Goal: Information Seeking & Learning: Learn about a topic

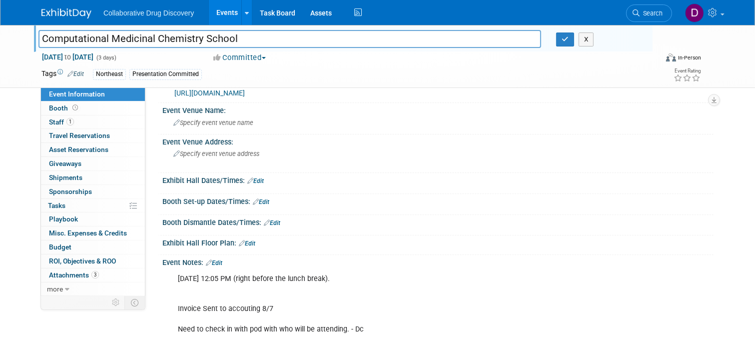
scroll to position [53, 0]
click at [134, 42] on input "Computational Medicinal Chemistry School" at bounding box center [289, 38] width 503 height 17
click at [566, 37] on icon "button" at bounding box center [565, 39] width 7 height 6
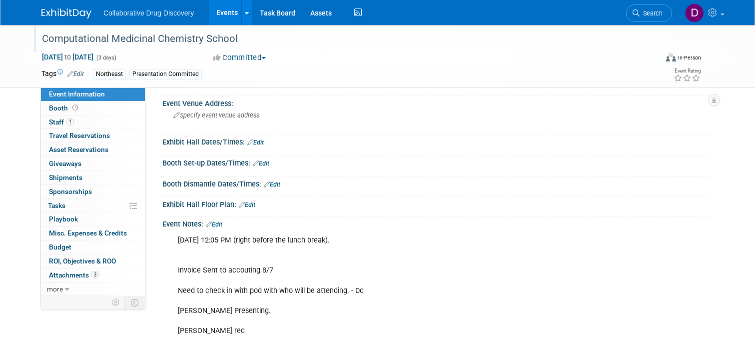
scroll to position [0, 0]
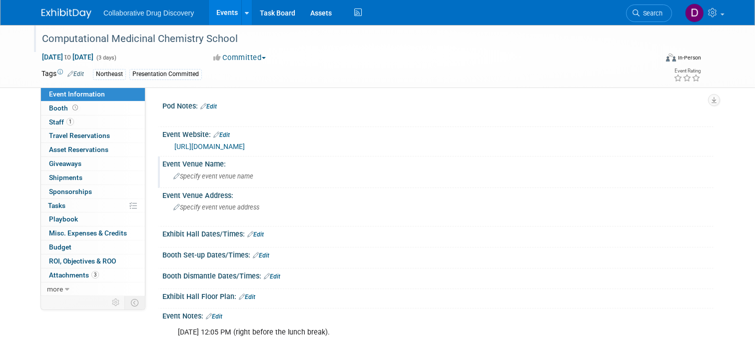
click at [253, 177] on span "Specify event venue name" at bounding box center [213, 175] width 80 height 7
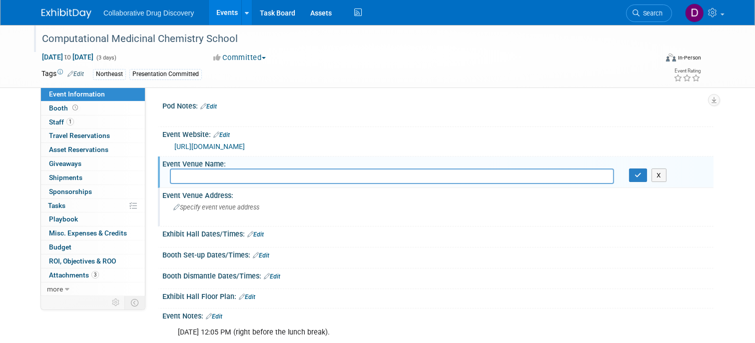
click at [242, 205] on span "Specify event venue address" at bounding box center [216, 206] width 86 height 7
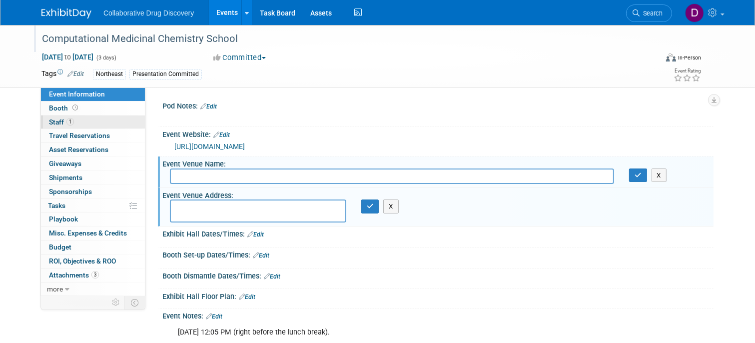
click at [87, 122] on link "1 Staff 1" at bounding box center [93, 121] width 104 height 13
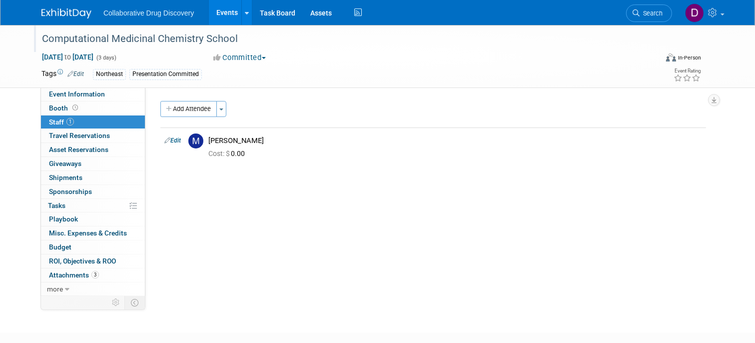
click at [106, 114] on div "Booth Booth" at bounding box center [93, 108] width 104 height 14
click at [106, 96] on link "Event Information" at bounding box center [93, 93] width 104 height 13
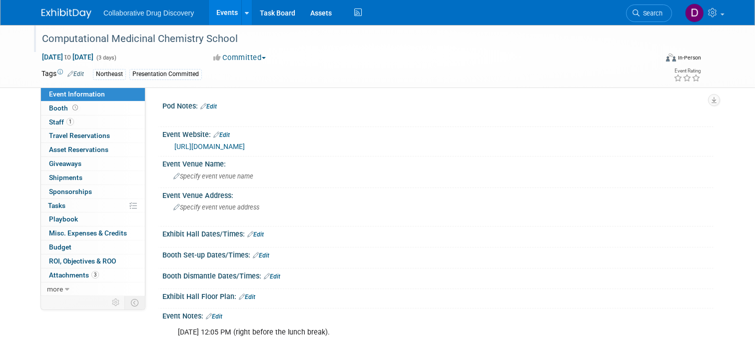
click at [148, 31] on div "Computational Medicinal Chemistry School" at bounding box center [341, 39] width 607 height 18
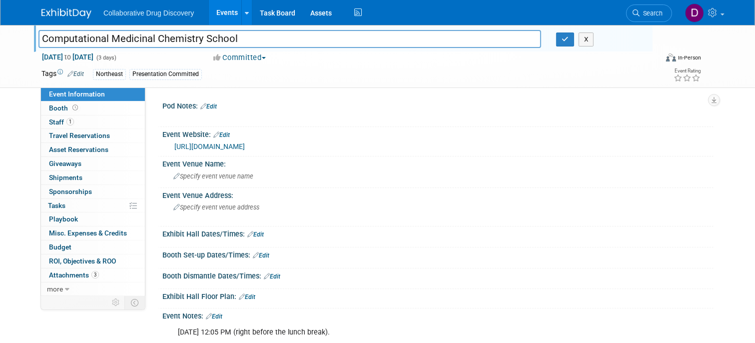
click at [148, 31] on input "Computational Medicinal Chemistry School" at bounding box center [289, 38] width 503 height 17
click at [148, 32] on input "Computational Medicinal Chemistry School" at bounding box center [289, 38] width 503 height 17
click at [245, 148] on link "https://www.compmedchem.org/" at bounding box center [209, 146] width 70 height 8
click at [220, 152] on div "https://www.compmedchem.org/" at bounding box center [437, 145] width 551 height 15
click at [220, 145] on link "https://www.compmedchem.org/" at bounding box center [209, 146] width 70 height 8
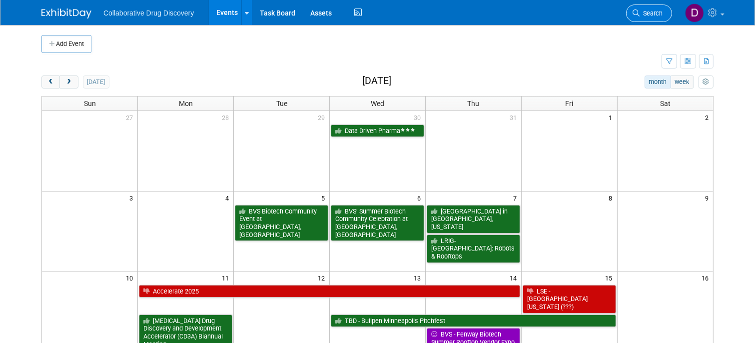
click at [659, 14] on span "Search" at bounding box center [651, 12] width 23 height 7
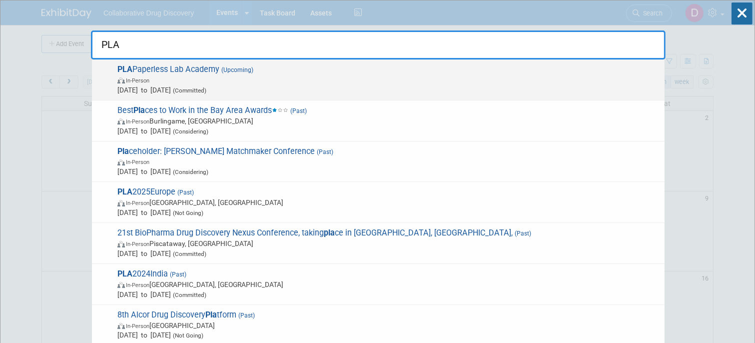
type input "PLA"
click at [317, 72] on span "PLA Paperless Lab Academy (Upcoming) In-Person Oct 5, 2025 to Oct 7, 2025 (Comm…" at bounding box center [386, 79] width 545 height 30
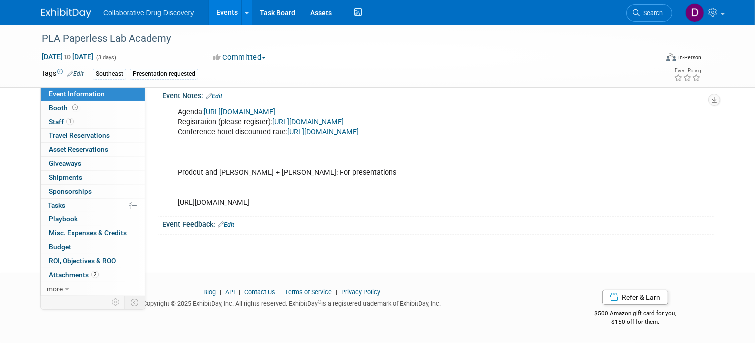
click at [253, 204] on div "Agenda: https://www.20visioneers15.com/plausa2025-registration Registration (pl…" at bounding box center [389, 157] width 436 height 110
copy div "https://www.surveymonkey.com/r/VQ5G67M"
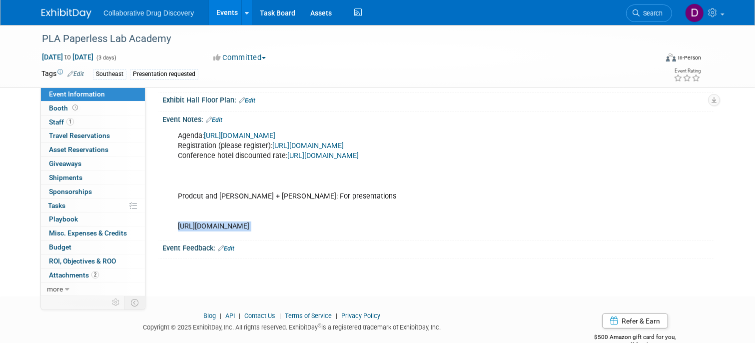
scroll to position [155, 0]
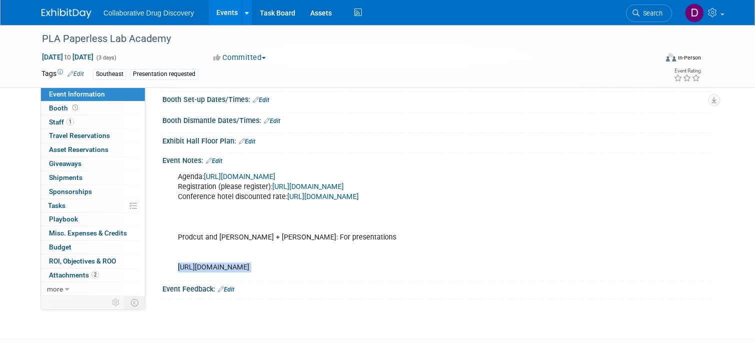
click at [319, 185] on link "https://www.paperlesslabacademy.com/usa-registration/" at bounding box center [307, 186] width 71 height 8
click at [275, 176] on link "https://www.20visioneers15.com/plausa2025-registration" at bounding box center [239, 176] width 71 height 8
click at [319, 183] on link "https://www.paperlesslabacademy.com/usa-registration/" at bounding box center [307, 186] width 71 height 8
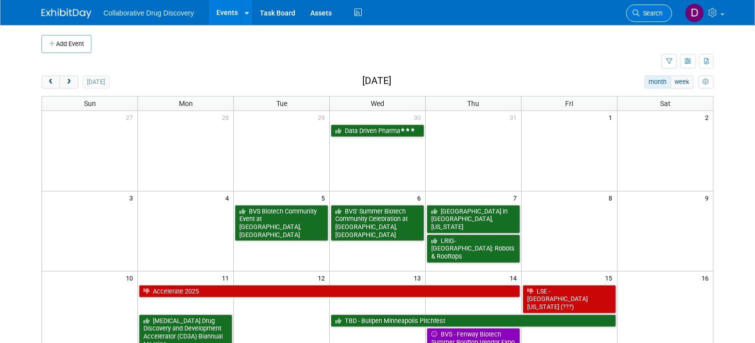
drag, startPoint x: 617, startPoint y: 8, endPoint x: 648, endPoint y: 10, distance: 31.1
click at [617, 8] on div "Collaborative Drug Discovery Events Add Event Bulk Upload Events Shareable Even…" at bounding box center [377, 12] width 672 height 25
click at [650, 11] on span "Search" at bounding box center [651, 12] width 23 height 7
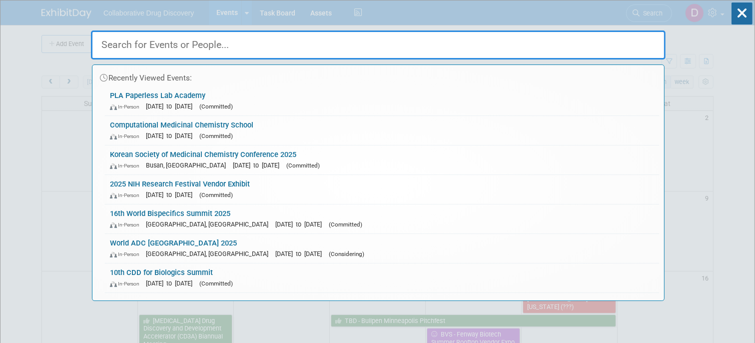
paste input "RSC-BMCS / SCI 23rd Medicinal Chemistry Symposium"
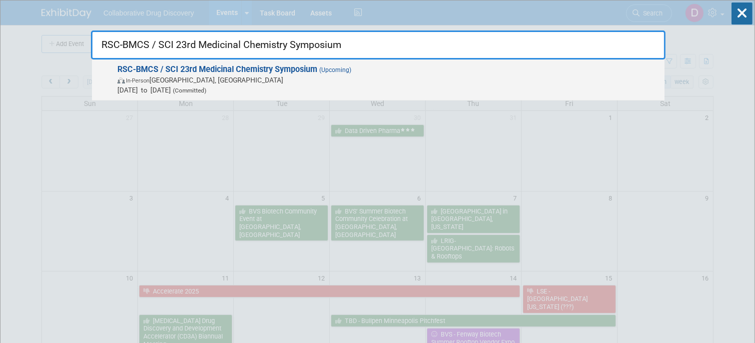
type input "RSC-BMCS / SCI 23rd Medicinal Chemistry Symposium"
click at [315, 85] on span "[DATE] to [DATE] (Committed)" at bounding box center [388, 90] width 542 height 10
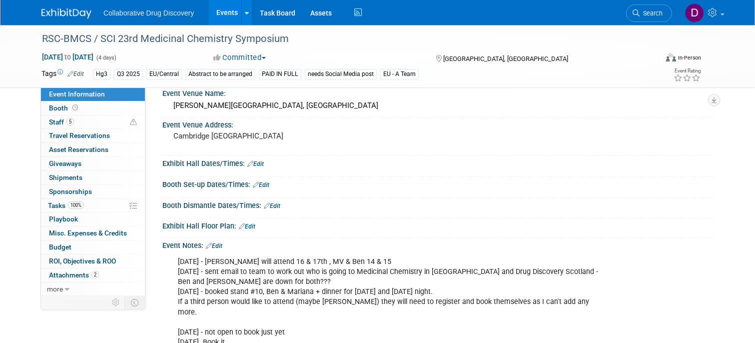
scroll to position [219, 0]
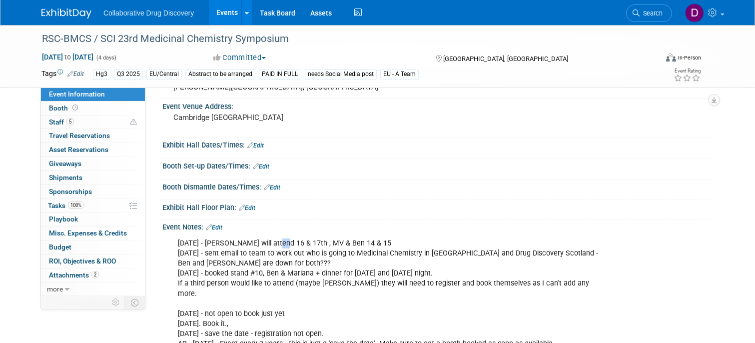
drag, startPoint x: 279, startPoint y: 245, endPoint x: 289, endPoint y: 244, distance: 10.1
click at [287, 244] on div "22JUL - Tamsin Lauren will attend 16 & 17th , MV & Ben 14 & 15 16APR - sent ema…" at bounding box center [389, 293] width 436 height 120
click at [295, 244] on div "22JUL - Tamsin Lauren will attend 16 & 17th , MV & Ben 14 & 15 16APR - sent ema…" at bounding box center [389, 293] width 436 height 120
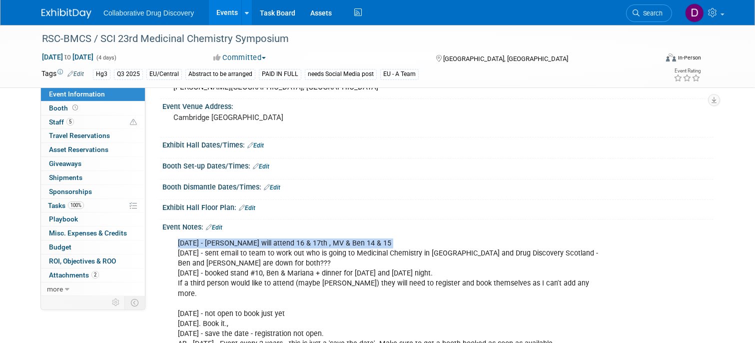
click at [295, 244] on div "22JUL - Tamsin Lauren will attend 16 & 17th , MV & Ben 14 & 15 16APR - sent ema…" at bounding box center [389, 293] width 436 height 120
click at [100, 118] on link "5 Staff 5" at bounding box center [93, 121] width 104 height 13
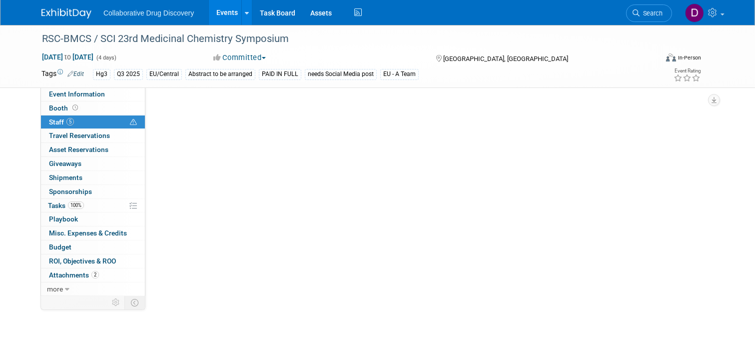
scroll to position [0, 0]
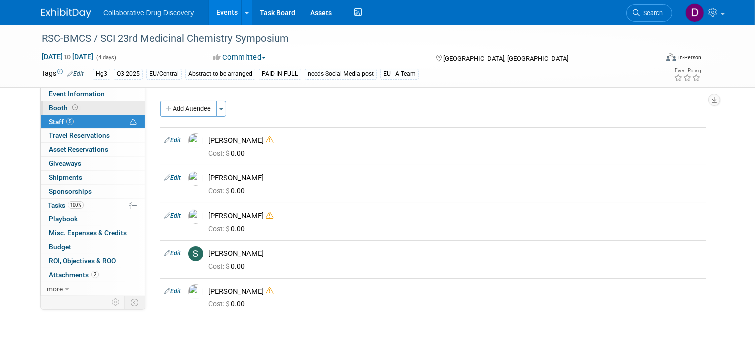
click at [101, 110] on link "Booth" at bounding box center [93, 107] width 104 height 13
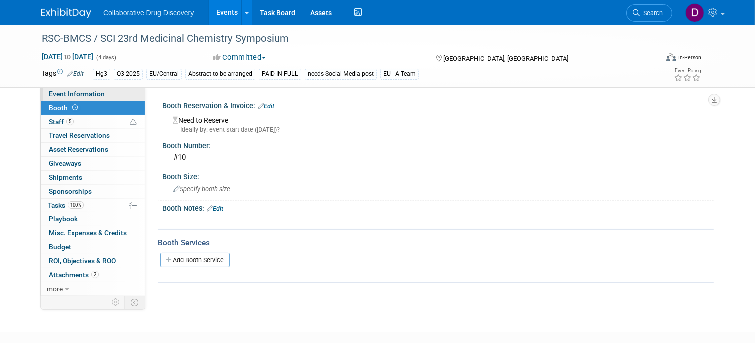
click at [108, 95] on link "Event Information" at bounding box center [93, 93] width 104 height 13
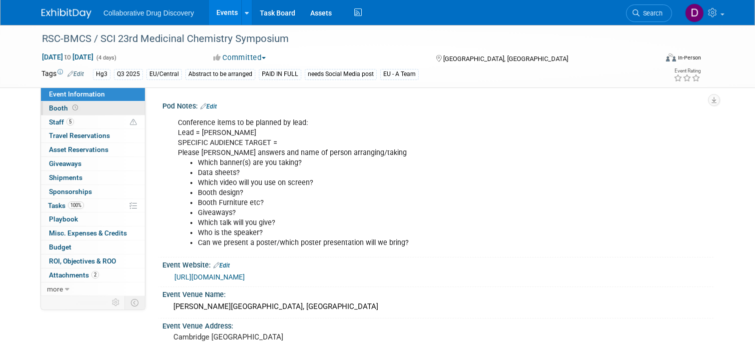
click at [101, 109] on link "Booth" at bounding box center [93, 107] width 104 height 13
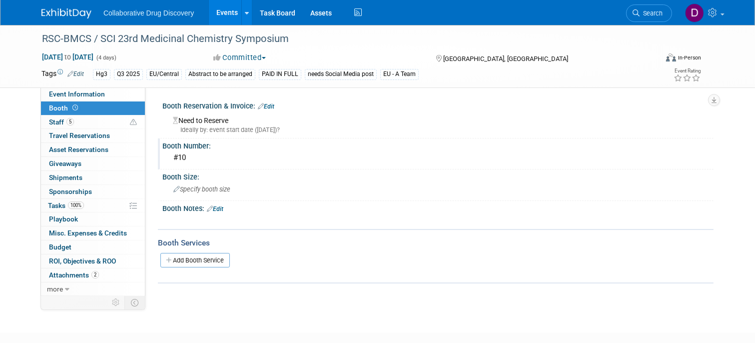
click at [193, 149] on div "Booth Number:" at bounding box center [437, 144] width 551 height 12
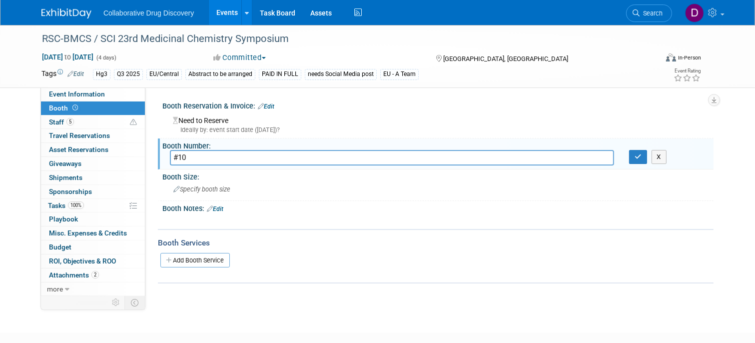
click at [193, 157] on input "#10" at bounding box center [392, 157] width 444 height 15
click at [192, 143] on div "Booth Number:" at bounding box center [437, 144] width 551 height 12
drag, startPoint x: 192, startPoint y: 143, endPoint x: 170, endPoint y: 146, distance: 22.3
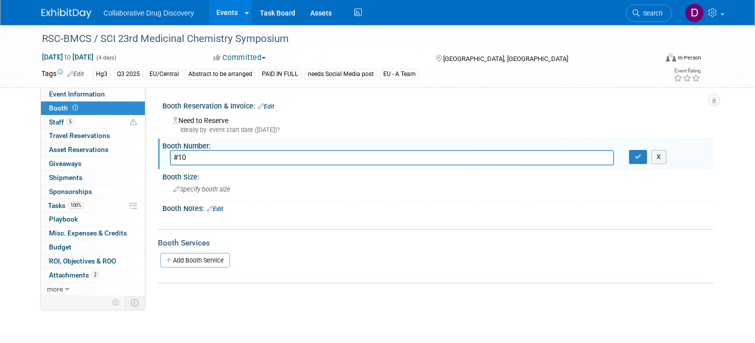
click at [170, 147] on div "Booth Number:" at bounding box center [437, 144] width 551 height 12
click at [170, 146] on div "Booth Number:" at bounding box center [437, 144] width 551 height 12
click at [68, 120] on span "5" at bounding box center [69, 121] width 7 height 7
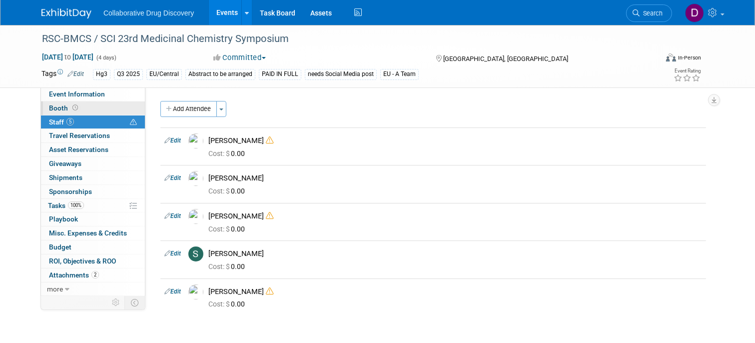
click at [69, 113] on link "Booth" at bounding box center [93, 107] width 104 height 13
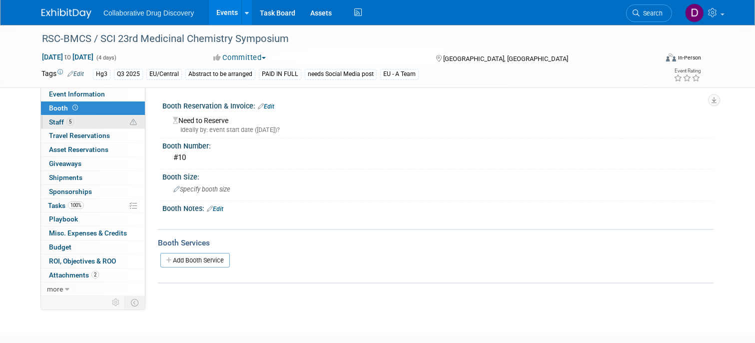
click at [67, 126] on link "5 Staff 5" at bounding box center [93, 121] width 104 height 13
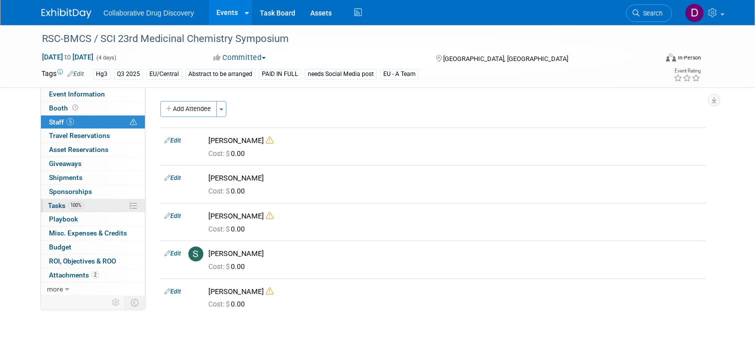
scroll to position [10, 0]
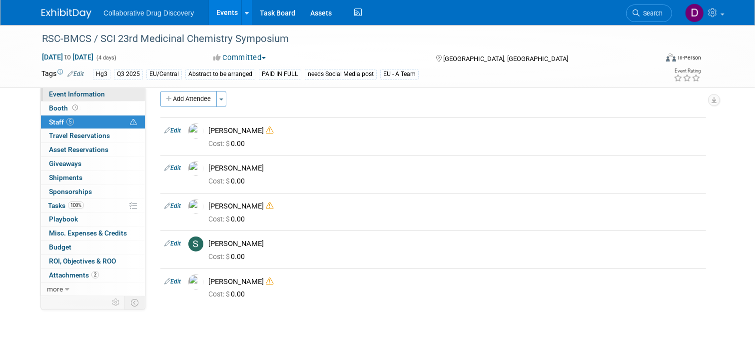
click at [93, 90] on span "Event Information" at bounding box center [77, 94] width 56 height 8
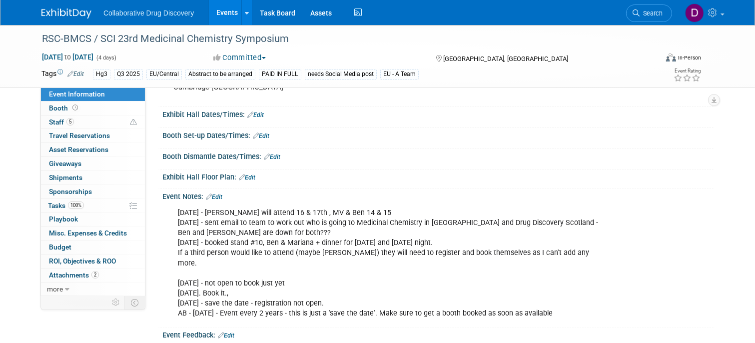
scroll to position [154, 0]
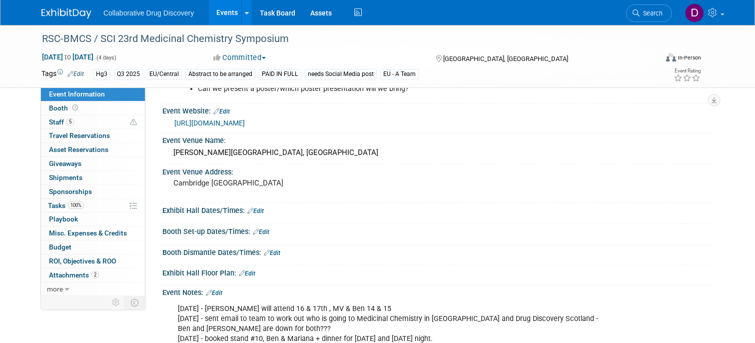
click at [245, 122] on link "https://www.rscbmcs.org/events/cammedchem25/" at bounding box center [209, 123] width 70 height 8
click at [112, 115] on link "5 Staff 5" at bounding box center [93, 121] width 104 height 13
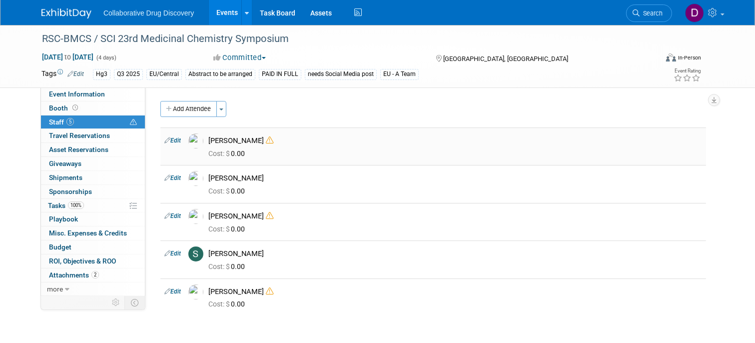
click at [224, 137] on div "[PERSON_NAME]" at bounding box center [455, 140] width 494 height 9
click at [224, 137] on div "Ben Retamal" at bounding box center [455, 140] width 494 height 9
copy div "Ben Retamal"
click at [229, 174] on div "Lauren Kossy" at bounding box center [455, 177] width 494 height 9
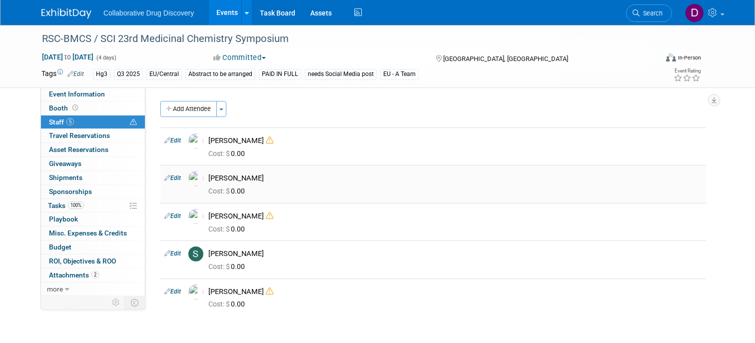
click at [229, 174] on div "[PERSON_NAME]" at bounding box center [455, 177] width 494 height 9
copy td "[PERSON_NAME]"
click at [264, 214] on div "[PERSON_NAME]" at bounding box center [455, 215] width 494 height 9
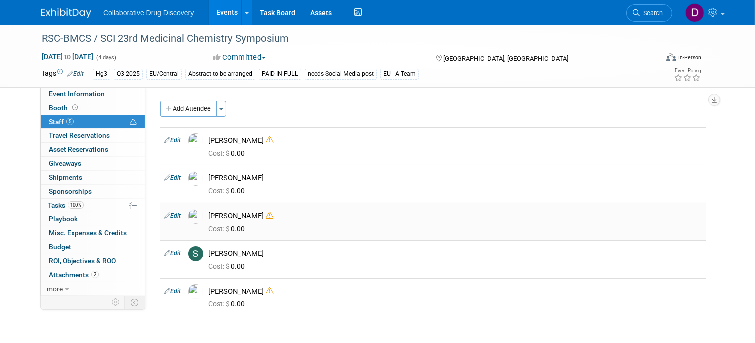
click at [264, 214] on div "[PERSON_NAME]" at bounding box center [455, 215] width 494 height 9
copy div "[PERSON_NAME]"
click at [262, 249] on div "[PERSON_NAME]" at bounding box center [455, 253] width 494 height 9
click at [260, 249] on div "[PERSON_NAME]" at bounding box center [455, 253] width 494 height 9
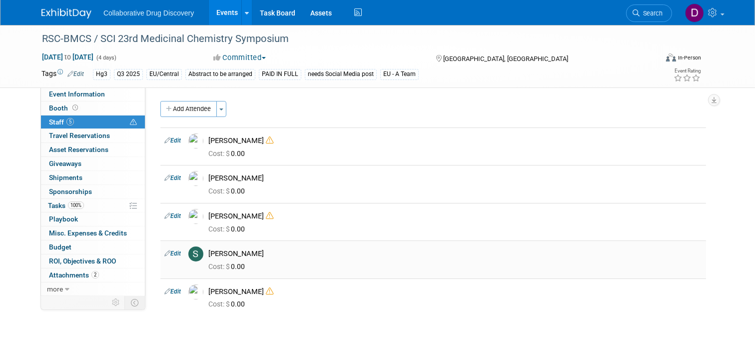
click at [258, 250] on div "[PERSON_NAME]" at bounding box center [455, 253] width 494 height 9
click at [234, 292] on div "[PERSON_NAME]" at bounding box center [455, 291] width 494 height 9
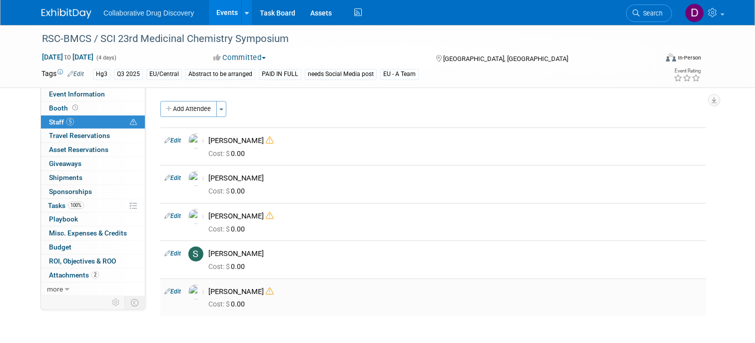
click at [234, 292] on div "[PERSON_NAME]" at bounding box center [455, 291] width 494 height 9
copy div "[PERSON_NAME]"
click at [654, 15] on span "Search" at bounding box center [651, 12] width 23 height 7
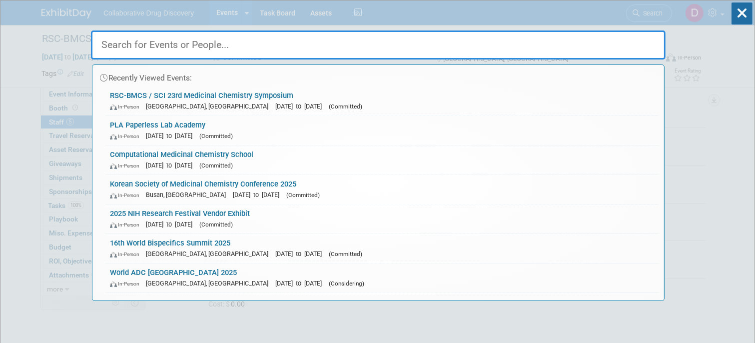
paste input "Biotech X USA 2025"
type input "Biotech X USA 2025"
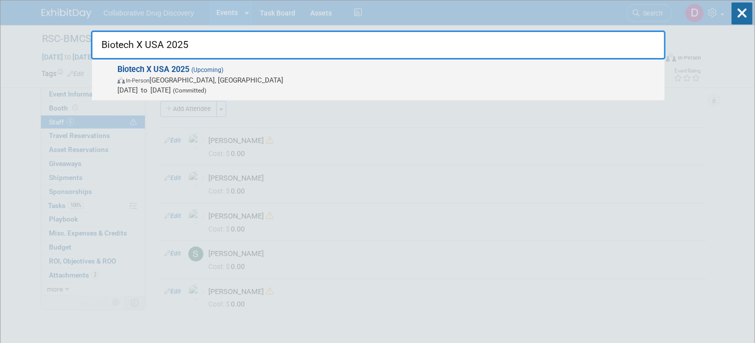
click at [180, 94] on span "Sep 16, 2025 to Sep 17, 2025 (Committed)" at bounding box center [388, 90] width 542 height 10
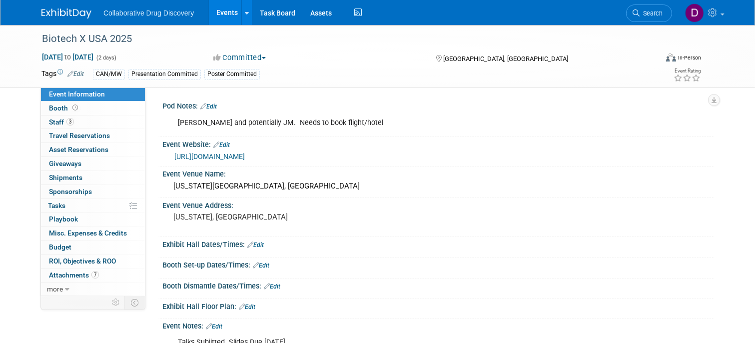
click at [245, 155] on link "[URL][DOMAIN_NAME]" at bounding box center [209, 156] width 70 height 8
click at [110, 37] on div "Biotech X USA 2025" at bounding box center [341, 39] width 607 height 18
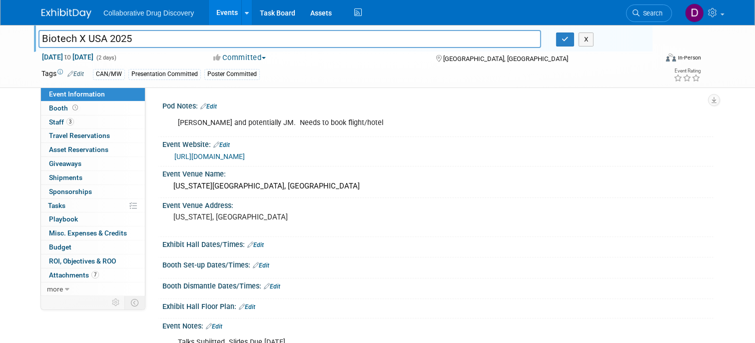
click at [110, 37] on input "Biotech X USA 2025" at bounding box center [289, 38] width 503 height 17
click at [288, 211] on div "[US_STATE], [GEOGRAPHIC_DATA]" at bounding box center [277, 221] width 215 height 23
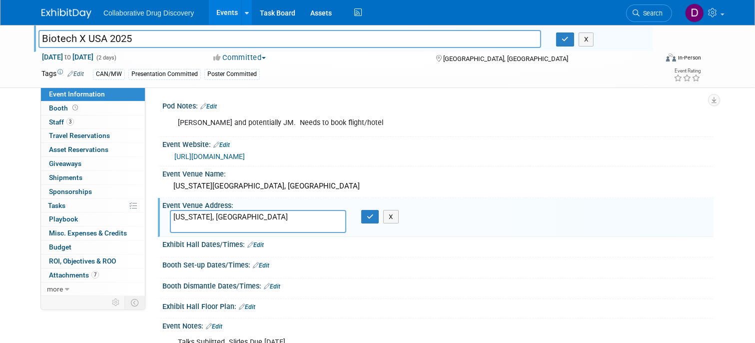
click at [233, 210] on textarea "[US_STATE], [GEOGRAPHIC_DATA]" at bounding box center [258, 221] width 176 height 23
click at [245, 154] on link "[URL][DOMAIN_NAME]" at bounding box center [209, 156] width 70 height 8
click at [560, 43] on button "button" at bounding box center [565, 39] width 18 height 14
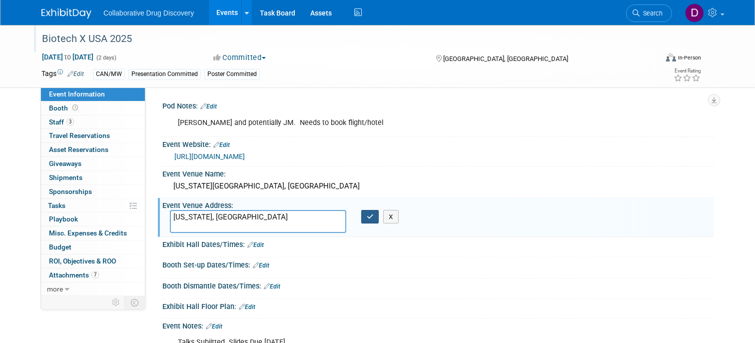
click at [371, 217] on icon "button" at bounding box center [370, 216] width 7 height 6
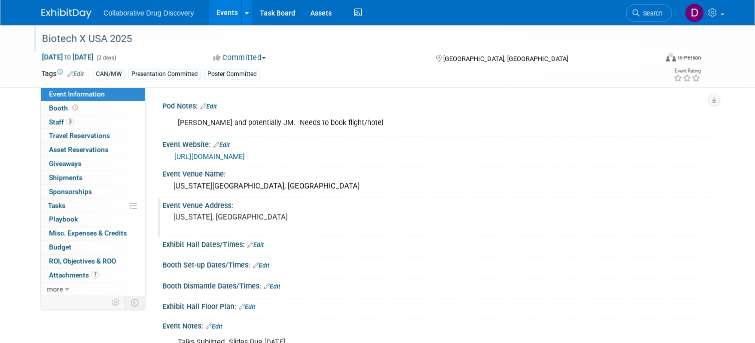
click at [95, 45] on div "Biotech X USA 2025" at bounding box center [341, 39] width 607 height 18
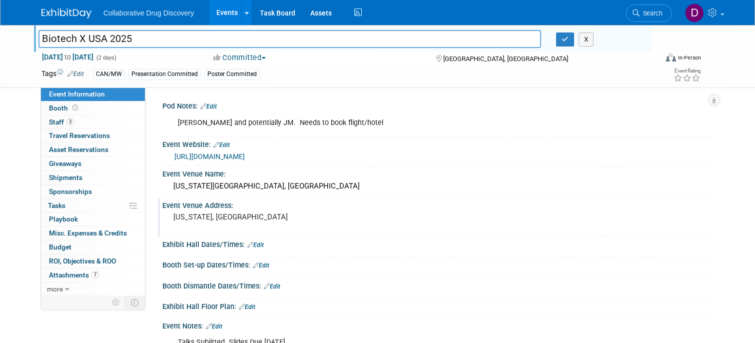
click at [95, 45] on input "Biotech X USA 2025" at bounding box center [289, 38] width 503 height 17
click at [245, 152] on link "https://www.terrapinn.com/conference/biotechxusa/index.stm" at bounding box center [209, 156] width 70 height 8
click at [647, 12] on span "Search" at bounding box center [651, 12] width 23 height 7
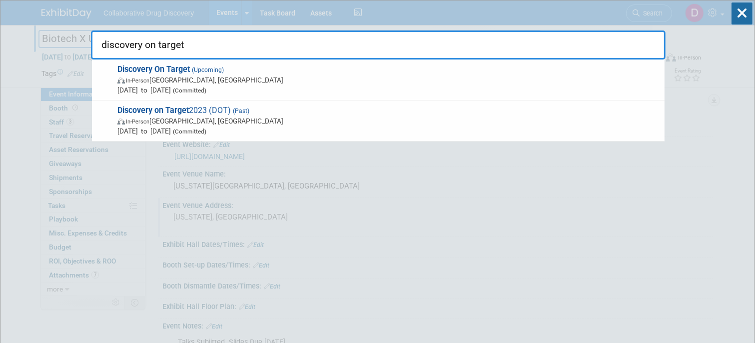
type input "discovery on target"
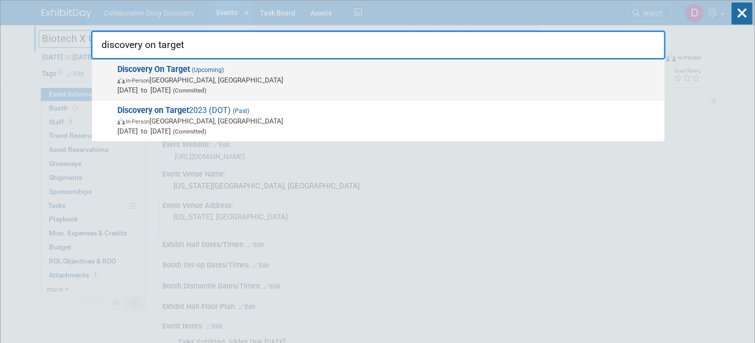
click at [341, 81] on span "In-Person Boston, MA" at bounding box center [388, 80] width 542 height 10
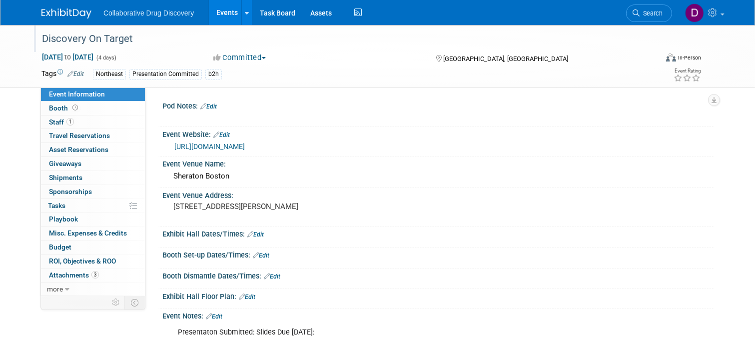
click at [79, 38] on div "Discovery On Target" at bounding box center [341, 39] width 607 height 18
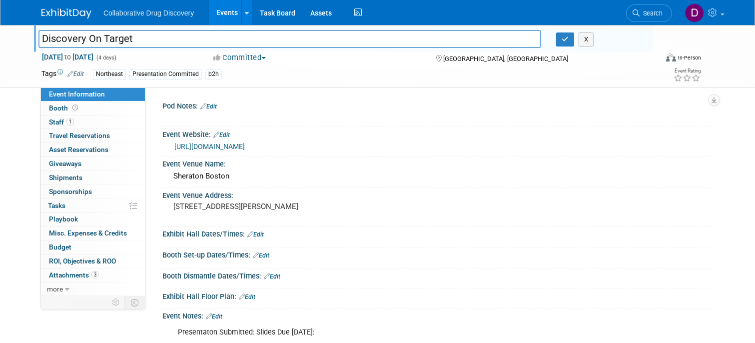
click at [79, 38] on input "Discovery On Target" at bounding box center [289, 38] width 503 height 17
click at [80, 38] on input "Discovery On Target" at bounding box center [289, 38] width 503 height 17
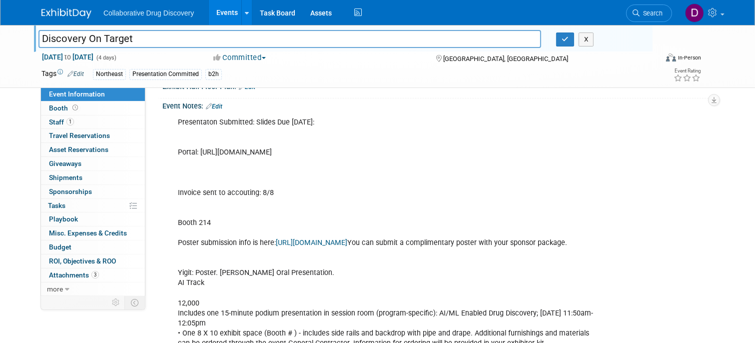
scroll to position [329, 0]
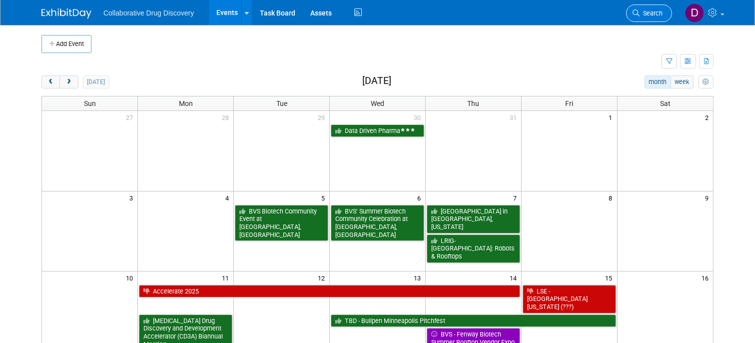
click at [660, 16] on span "Search" at bounding box center [651, 12] width 23 height 7
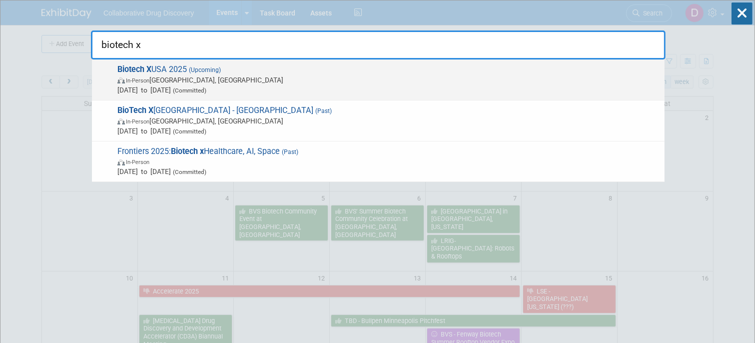
type input "biotech x"
click at [207, 70] on span "(Upcoming)" at bounding box center [204, 69] width 34 height 7
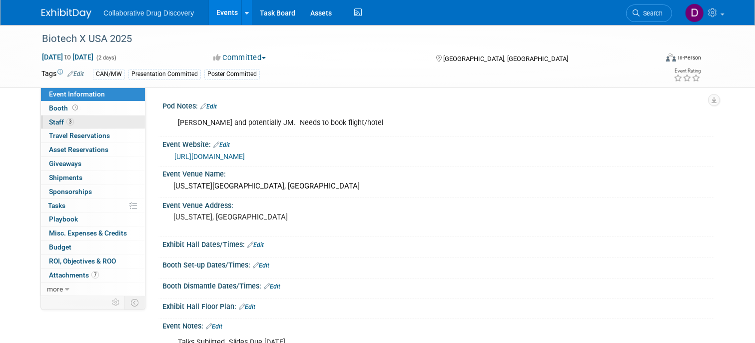
click at [103, 121] on link "3 Staff 3" at bounding box center [93, 121] width 104 height 13
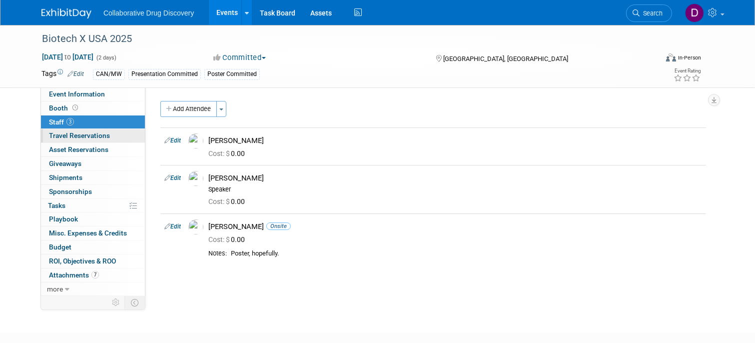
click at [87, 133] on span "Travel Reservations 0" at bounding box center [79, 135] width 61 height 8
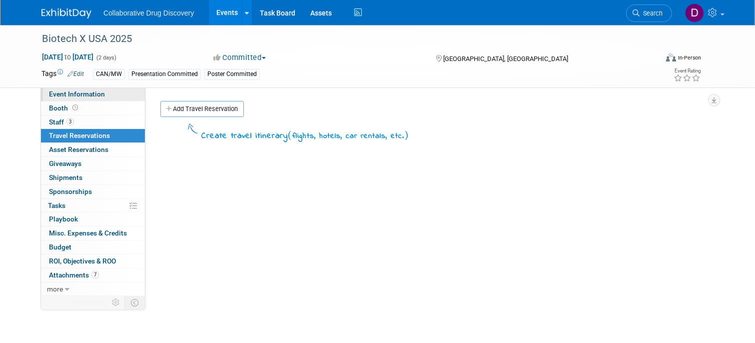
click at [90, 94] on span "Event Information" at bounding box center [77, 94] width 56 height 8
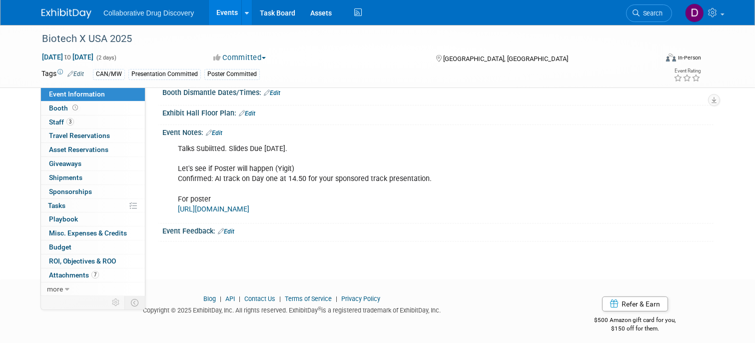
scroll to position [31, 0]
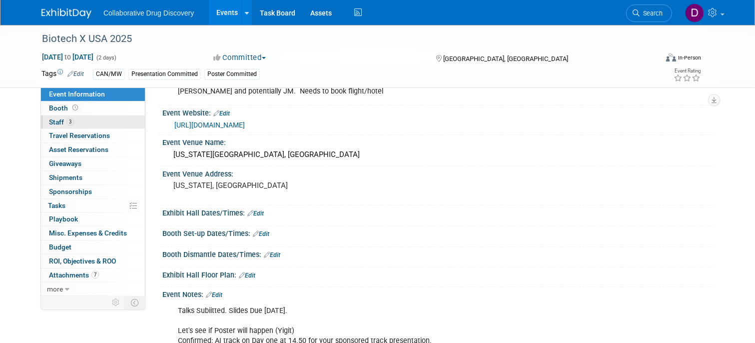
click at [73, 122] on span "3" at bounding box center [69, 121] width 7 height 7
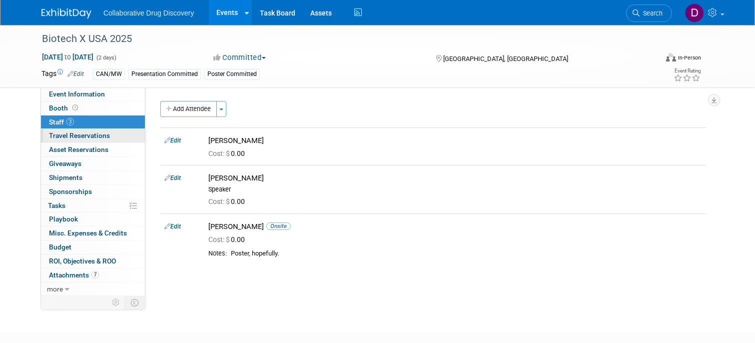
click at [77, 131] on span "Travel Reservations 0" at bounding box center [79, 135] width 61 height 8
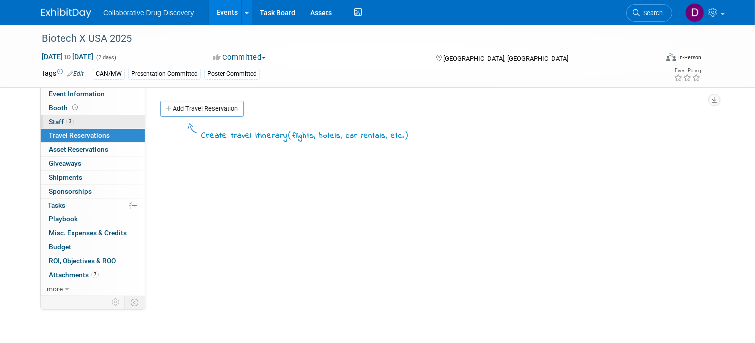
click at [77, 117] on link "3 Staff 3" at bounding box center [93, 121] width 104 height 13
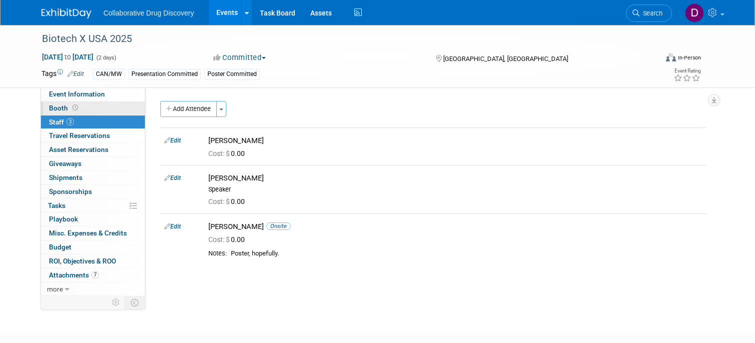
click at [80, 108] on link "Booth" at bounding box center [93, 107] width 104 height 13
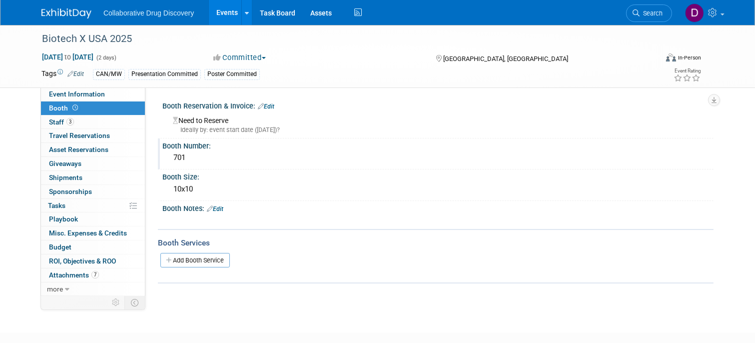
click at [175, 159] on div "701" at bounding box center [438, 157] width 536 height 15
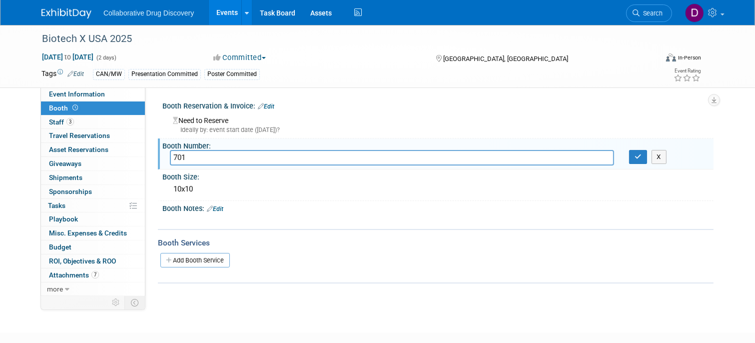
click at [175, 159] on input "701" at bounding box center [392, 157] width 444 height 15
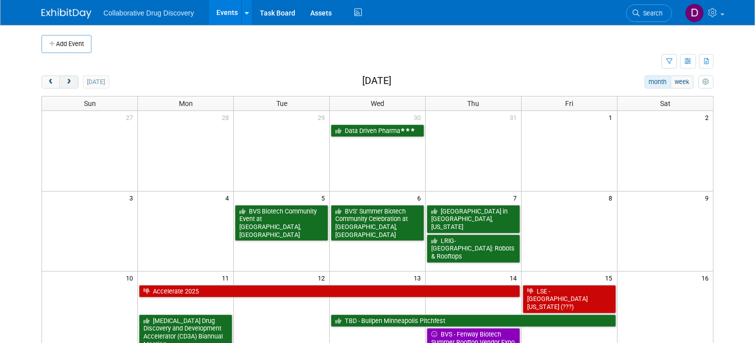
click at [73, 83] on button "next" at bounding box center [68, 81] width 18 height 13
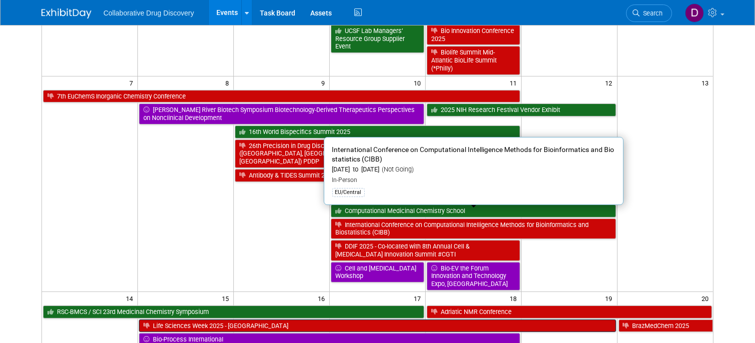
scroll to position [198, 0]
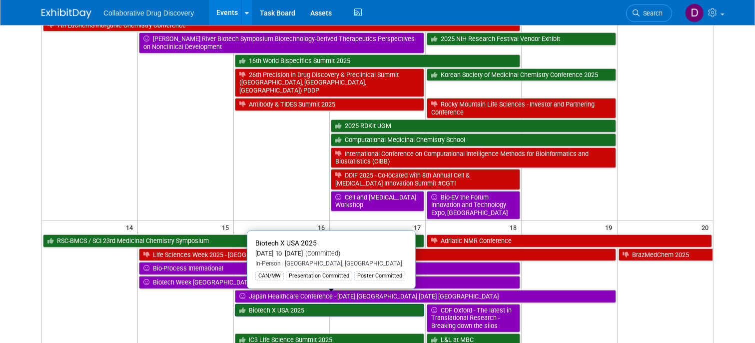
click at [414, 304] on link "Biotech X USA 2025" at bounding box center [329, 310] width 189 height 13
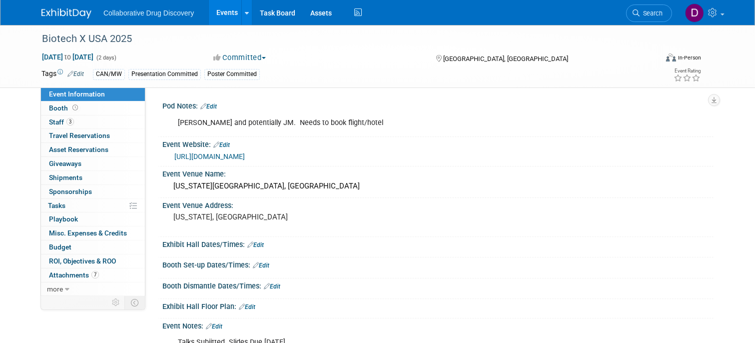
scroll to position [198, 0]
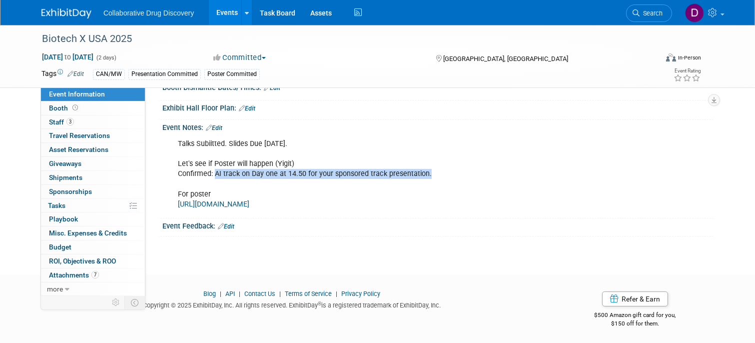
drag, startPoint x: 428, startPoint y: 173, endPoint x: 215, endPoint y: 174, distance: 213.0
click at [215, 174] on div "Talks Subiitted. Slides Due [DATE]. Let's see if Poster will happen (Yigit) Con…" at bounding box center [389, 174] width 436 height 80
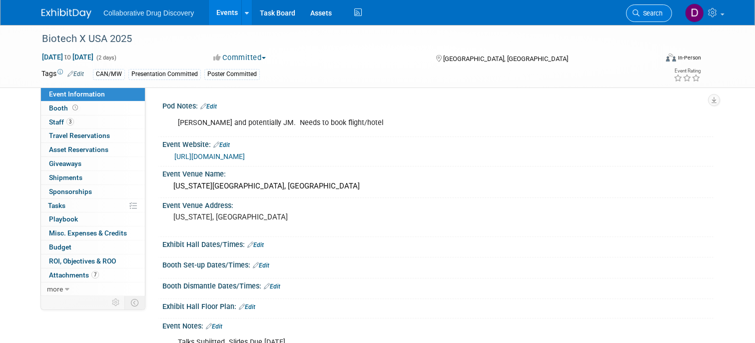
click at [655, 15] on span "Search" at bounding box center [651, 12] width 23 height 7
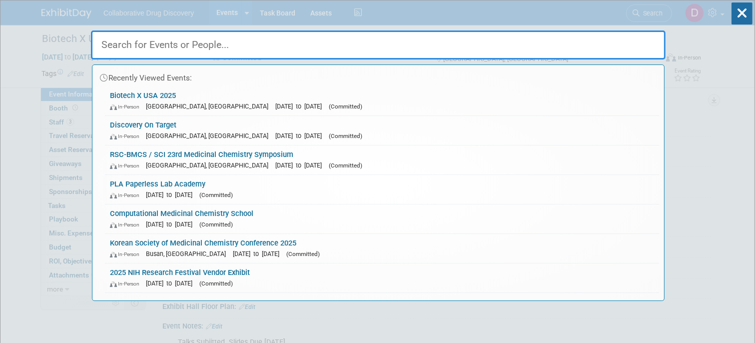
click at [310, 45] on input "text" at bounding box center [378, 44] width 575 height 29
paste input "IC3 Life Science Summit 2025"
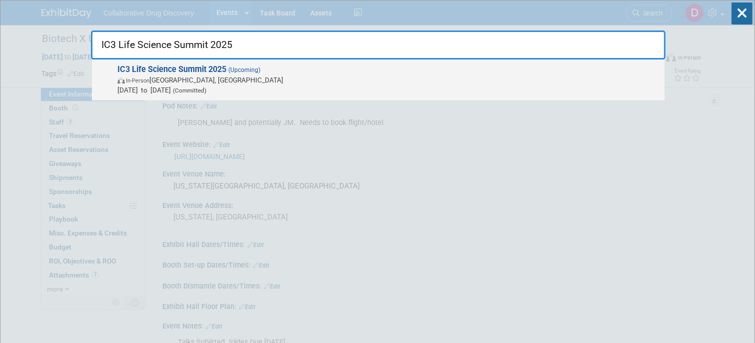
type input "IC3 Life Science Summit 2025"
click at [253, 70] on span "(Upcoming)" at bounding box center [243, 69] width 34 height 7
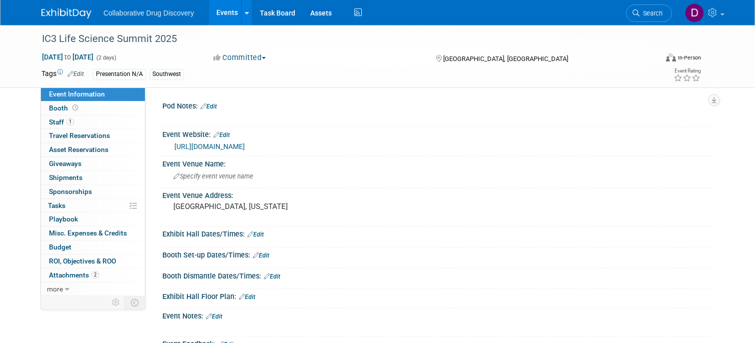
click at [226, 143] on link "https://www.biontx.org/" at bounding box center [209, 146] width 70 height 8
click at [193, 208] on pre "Dallas, Texas" at bounding box center [277, 206] width 208 height 9
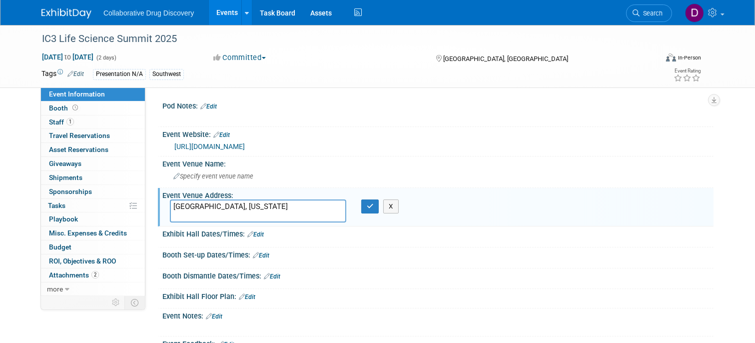
click at [193, 208] on textarea "Dallas, Texas" at bounding box center [258, 210] width 176 height 23
click at [193, 207] on textarea "Dallas, Texas" at bounding box center [258, 210] width 176 height 23
click at [91, 111] on link "Booth" at bounding box center [93, 107] width 104 height 13
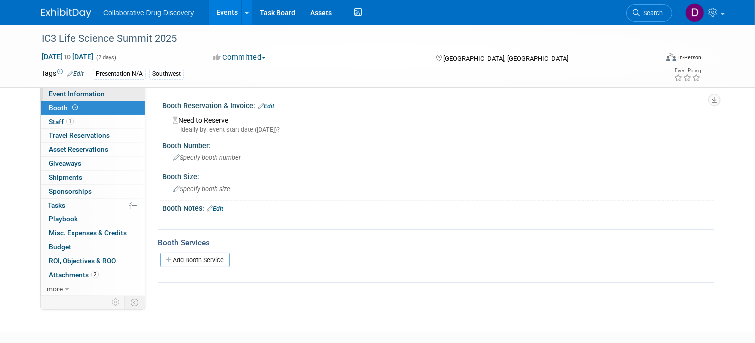
click at [95, 100] on link "Event Information" at bounding box center [93, 93] width 104 height 13
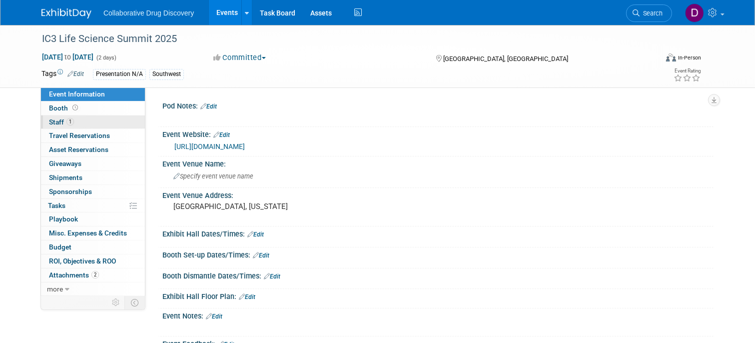
click at [93, 119] on link "1 Staff 1" at bounding box center [93, 121] width 104 height 13
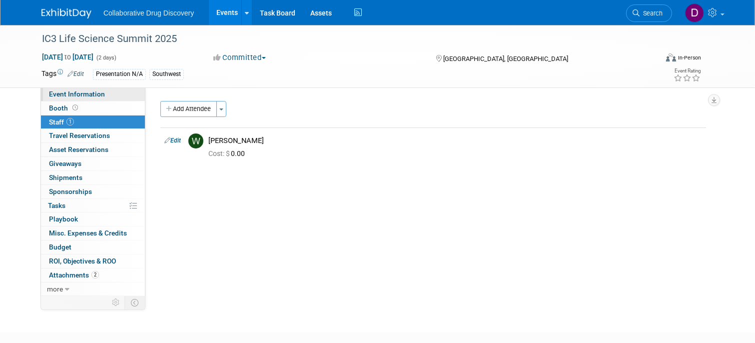
click at [71, 93] on span "Event Information" at bounding box center [77, 94] width 56 height 8
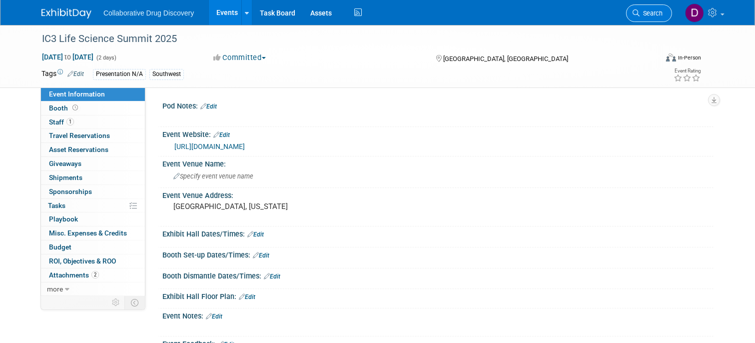
click at [646, 13] on span "Search" at bounding box center [651, 12] width 23 height 7
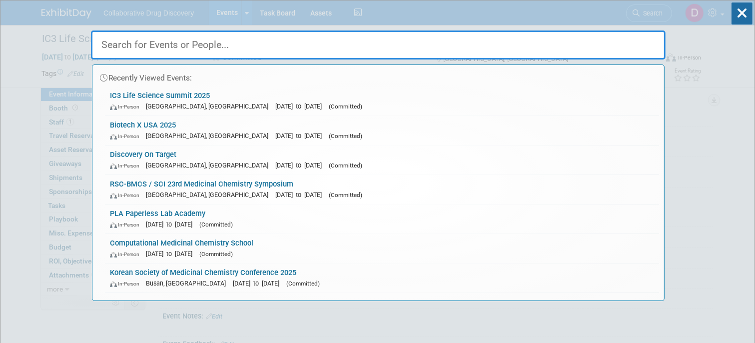
click at [169, 50] on input "text" at bounding box center [378, 44] width 575 height 29
paste input "AI in Drug Discovery Xchange"
type input "AI in Drug Discovery Xchange"
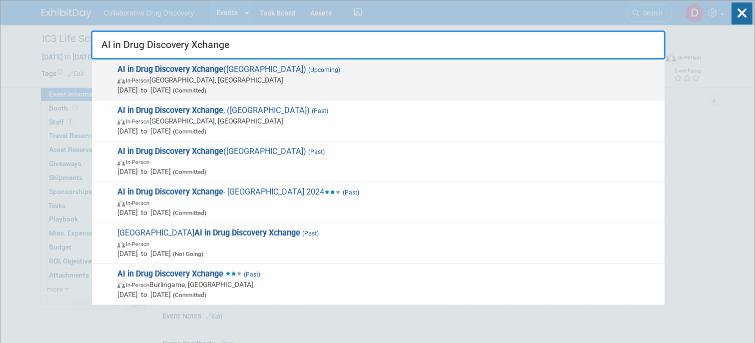
click at [322, 80] on span "In-Person San Francisco, CA" at bounding box center [388, 80] width 542 height 10
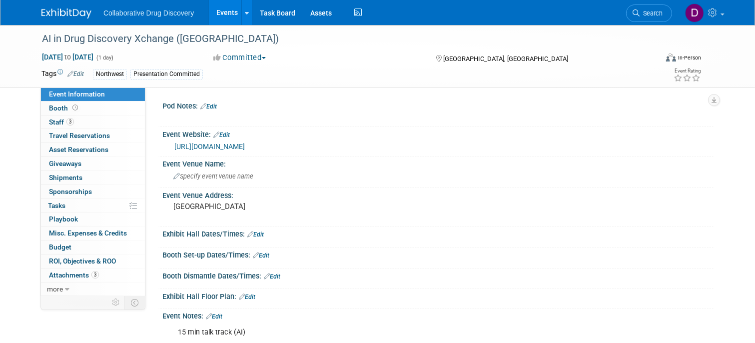
scroll to position [128, 0]
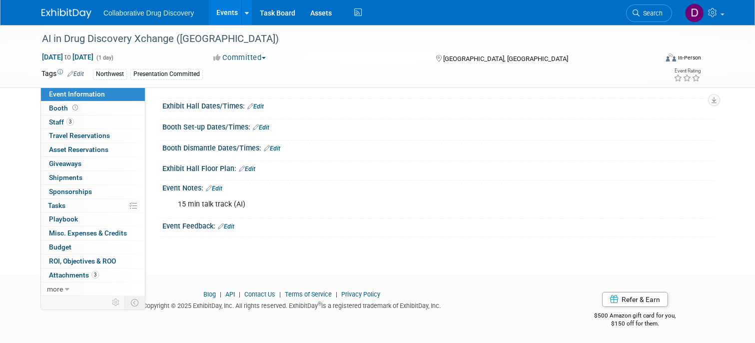
click at [221, 186] on link "Edit" at bounding box center [214, 188] width 16 height 7
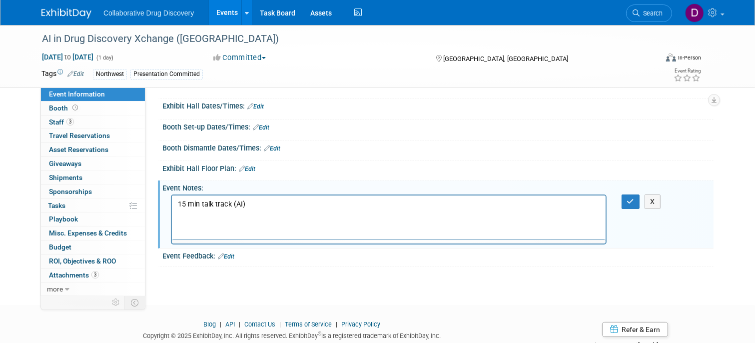
scroll to position [0, 0]
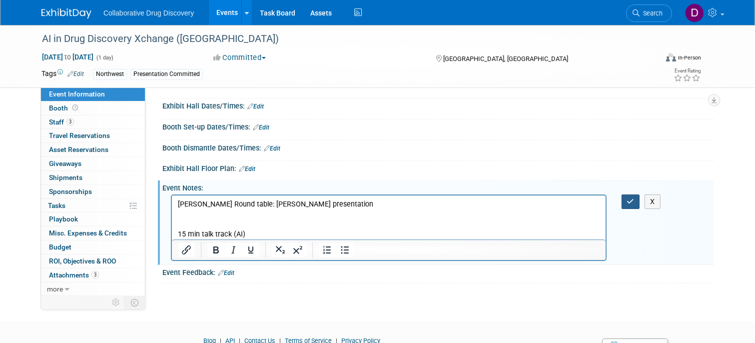
click at [636, 196] on button "button" at bounding box center [631, 201] width 18 height 14
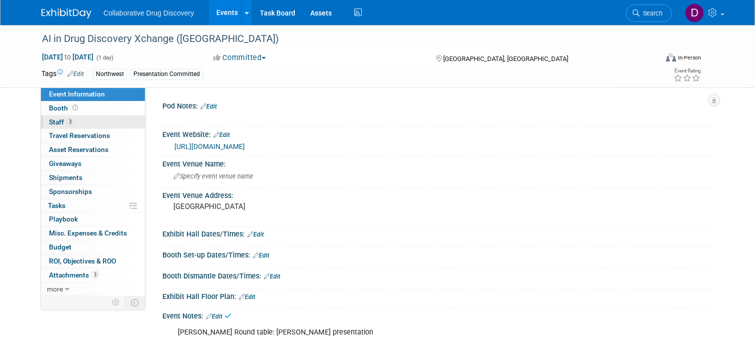
click at [74, 123] on link "3 Staff 3" at bounding box center [93, 121] width 104 height 13
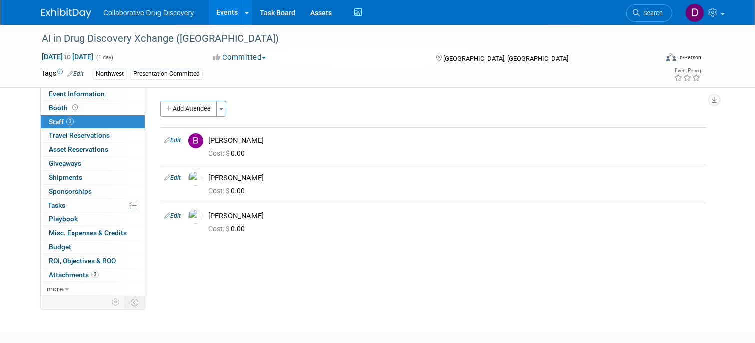
click at [138, 52] on div "[DATE] to [DATE] (1 day)" at bounding box center [118, 57] width 154 height 10
click at [138, 45] on div "AI in Drug Discovery Xchange ([GEOGRAPHIC_DATA])" at bounding box center [341, 39] width 607 height 18
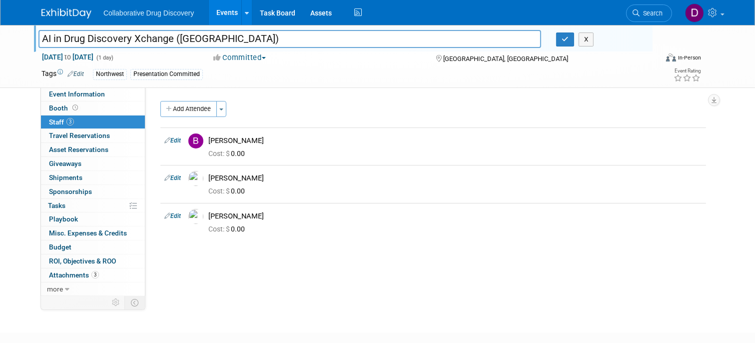
click at [138, 45] on input "AI in Drug Discovery Xchange ([GEOGRAPHIC_DATA])" at bounding box center [289, 38] width 503 height 17
click at [318, 48] on div "AI in Drug Discovery Xchange ([GEOGRAPHIC_DATA]) AI in Drug Discovery Xchange (…" at bounding box center [343, 38] width 619 height 27
click at [258, 40] on input "AI in Drug Discovery Xchange ([GEOGRAPHIC_DATA])" at bounding box center [289, 38] width 503 height 17
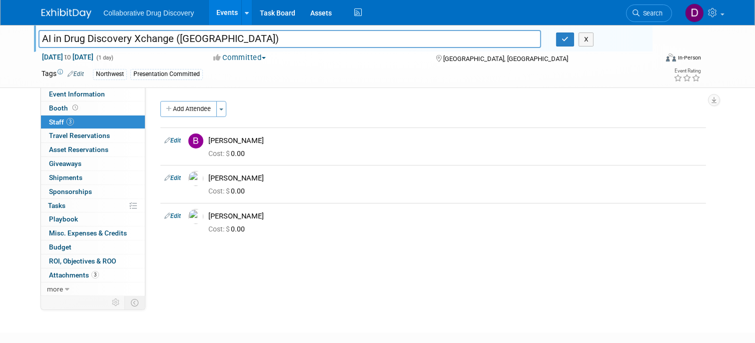
click at [258, 40] on input "AI in Drug Discovery Xchange ([GEOGRAPHIC_DATA])" at bounding box center [289, 38] width 503 height 17
click at [228, 35] on input "AI in Drug Discovery Xchange ([GEOGRAPHIC_DATA])" at bounding box center [289, 38] width 503 height 17
click at [570, 38] on button "button" at bounding box center [565, 39] width 18 height 14
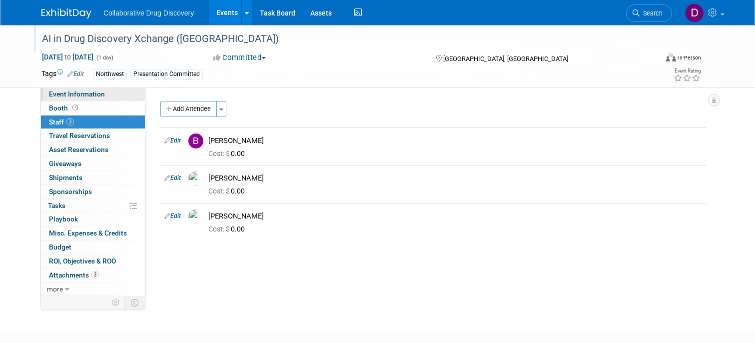
click at [88, 91] on span "Event Information" at bounding box center [77, 94] width 56 height 8
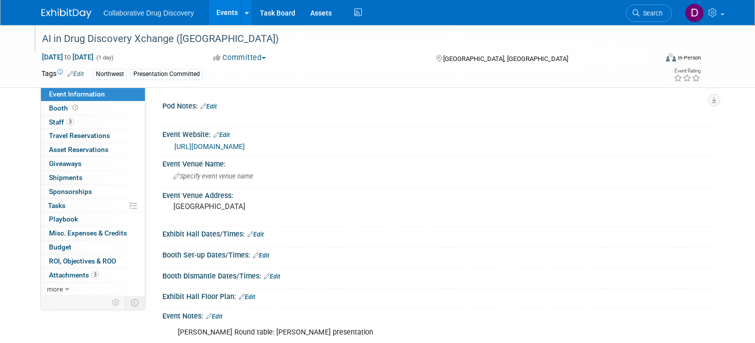
click at [81, 96] on span "Event Information" at bounding box center [77, 94] width 56 height 8
click at [200, 206] on pre "[GEOGRAPHIC_DATA]" at bounding box center [277, 206] width 208 height 9
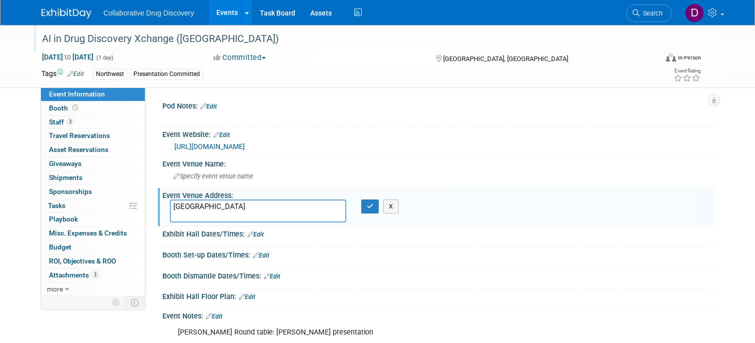
click at [200, 206] on textarea "[GEOGRAPHIC_DATA]" at bounding box center [258, 210] width 176 height 23
click at [208, 146] on link "[URL][DOMAIN_NAME]" at bounding box center [209, 146] width 70 height 8
click at [68, 14] on img at bounding box center [66, 13] width 50 height 10
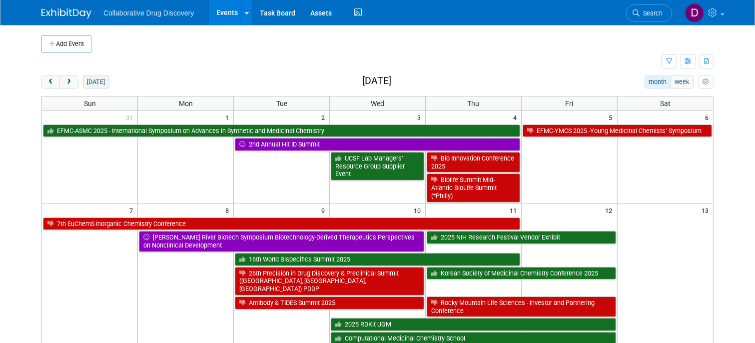
click at [103, 81] on button "[DATE]" at bounding box center [96, 81] width 26 height 13
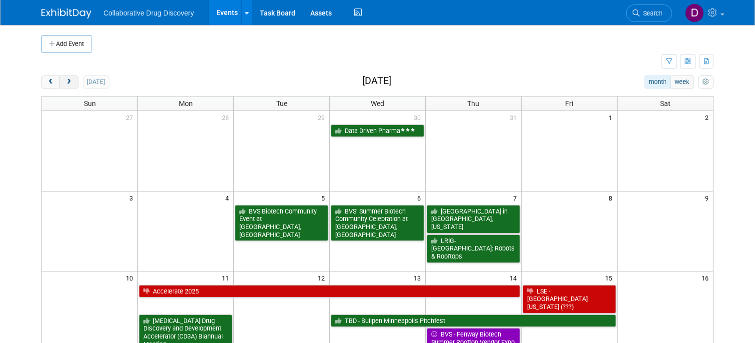
click at [74, 84] on button "next" at bounding box center [68, 81] width 18 height 13
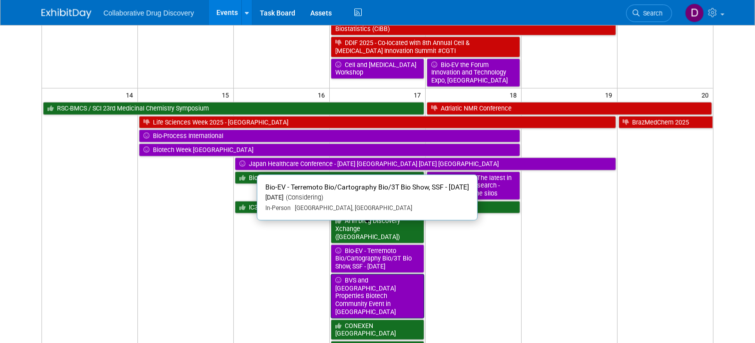
scroll to position [336, 0]
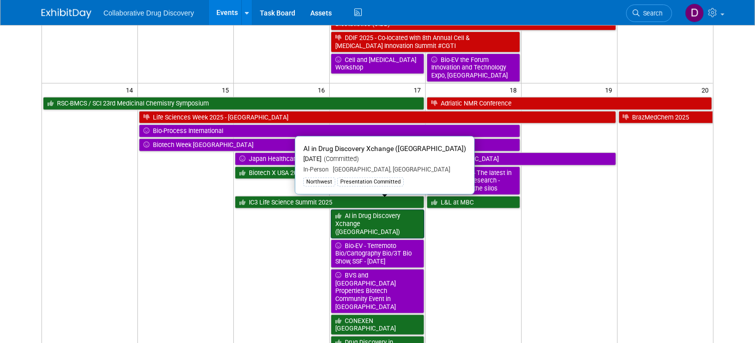
click at [395, 209] on link "AI in Drug Discovery Xchange ([GEOGRAPHIC_DATA])" at bounding box center [377, 223] width 93 height 28
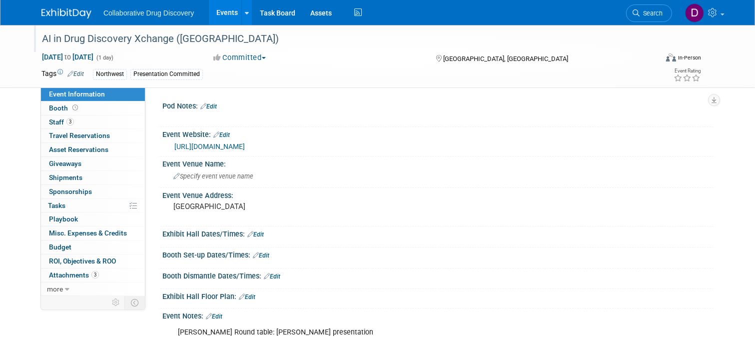
click at [193, 37] on div "AI in Drug Discovery Xchange ([GEOGRAPHIC_DATA])" at bounding box center [341, 39] width 607 height 18
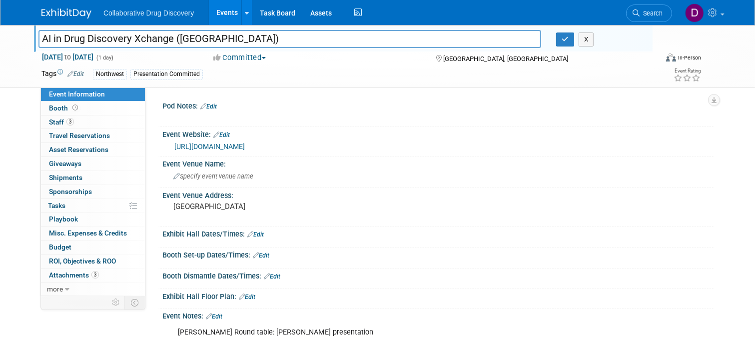
click at [193, 37] on input "AI in Drug Discovery Xchange ([GEOGRAPHIC_DATA])" at bounding box center [289, 38] width 503 height 17
click at [369, 61] on div "Committed Committed Considering Not Going" at bounding box center [315, 57] width 210 height 11
click at [563, 40] on icon "button" at bounding box center [565, 39] width 7 height 6
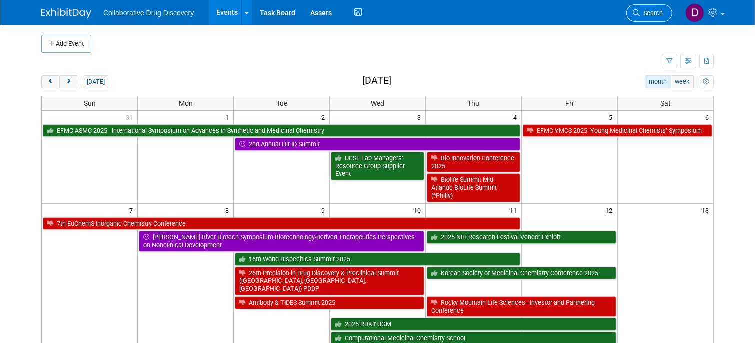
click at [660, 11] on span "Search" at bounding box center [651, 12] width 23 height 7
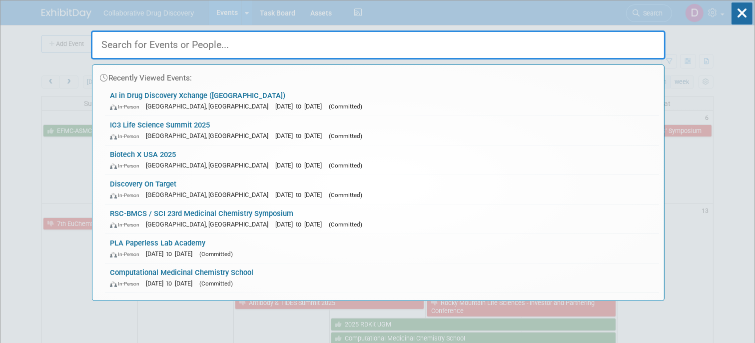
click at [141, 44] on input "text" at bounding box center [378, 44] width 575 height 29
paste input "CONEXEN [GEOGRAPHIC_DATA]"
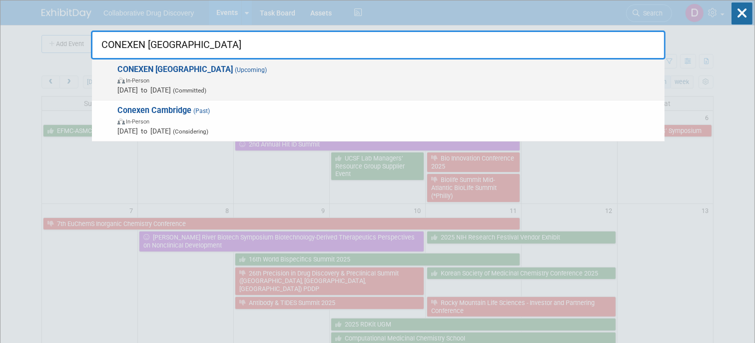
type input "CONEXEN [GEOGRAPHIC_DATA]"
click at [175, 89] on span "[DATE] to [DATE] (Committed)" at bounding box center [388, 90] width 542 height 10
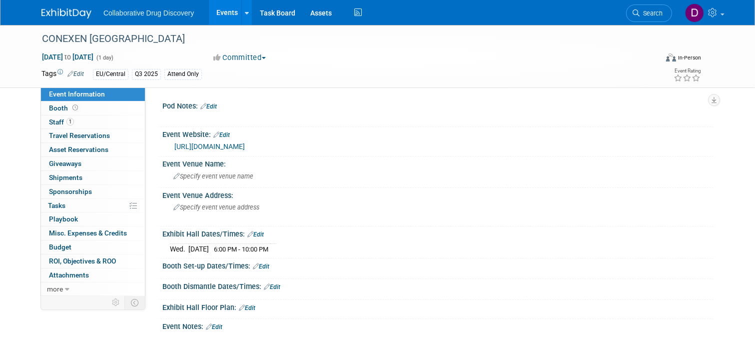
click at [221, 150] on link "[URL][DOMAIN_NAME]" at bounding box center [209, 146] width 70 height 8
click at [107, 36] on div "CONEXEN [GEOGRAPHIC_DATA]" at bounding box center [341, 39] width 607 height 18
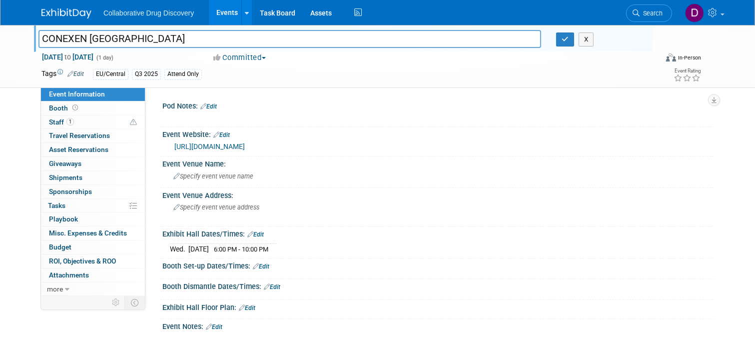
click at [107, 36] on input "CONEXEN [GEOGRAPHIC_DATA]" at bounding box center [289, 38] width 503 height 17
click at [245, 144] on link "https://www.cambridgenetwork.co.uk/events/conexen-cambridge-september" at bounding box center [209, 146] width 70 height 8
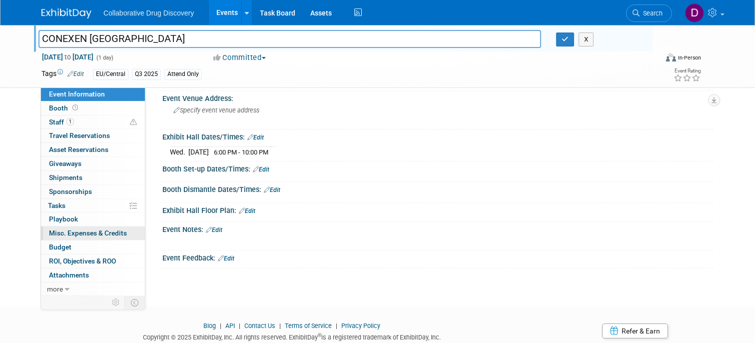
scroll to position [92, 0]
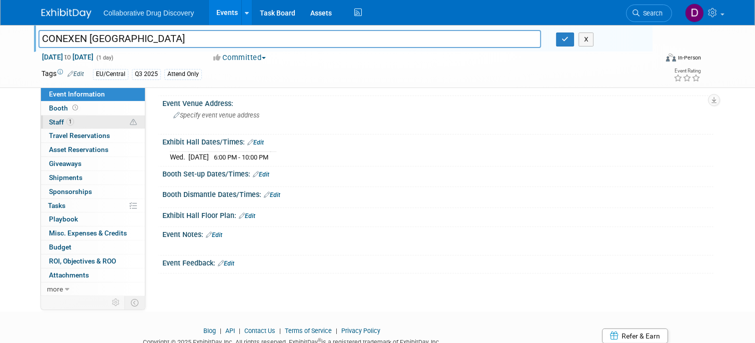
click at [62, 127] on link "1 Staff 1" at bounding box center [93, 121] width 104 height 13
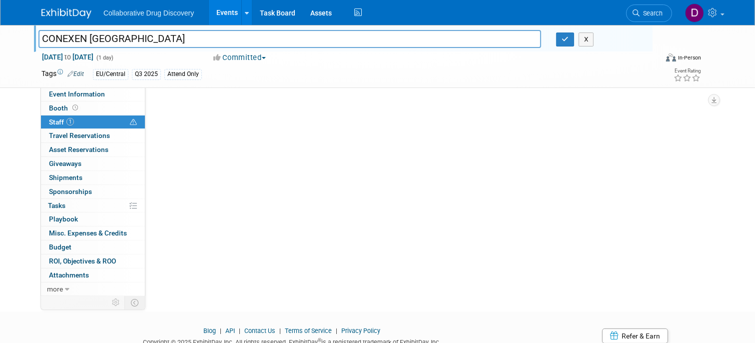
scroll to position [0, 0]
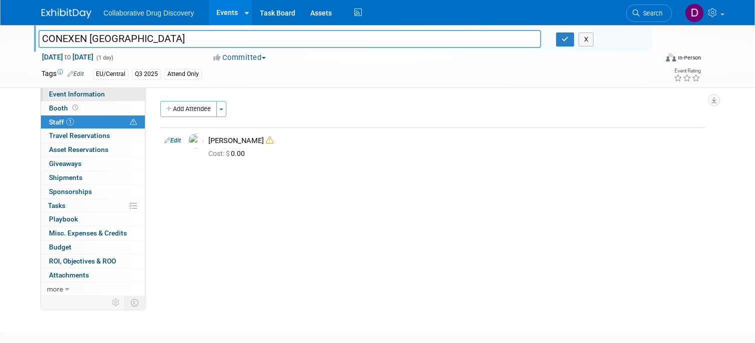
click at [73, 96] on span "Event Information" at bounding box center [77, 94] width 56 height 8
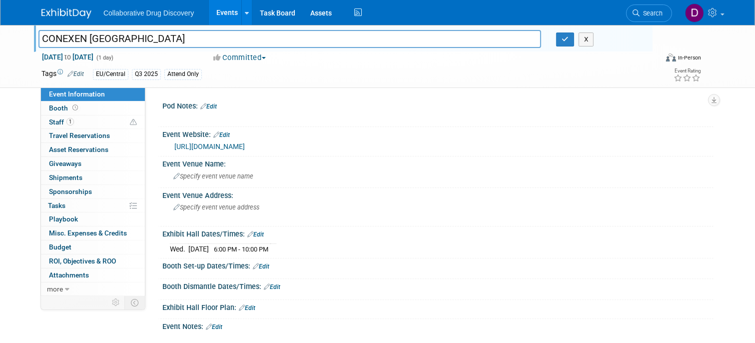
drag, startPoint x: 463, startPoint y: 74, endPoint x: 517, endPoint y: 59, distance: 56.4
click at [463, 74] on div "EU/Central Q3 2025 Attend Only" at bounding box center [341, 74] width 496 height 11
click at [562, 38] on icon "button" at bounding box center [565, 39] width 7 height 6
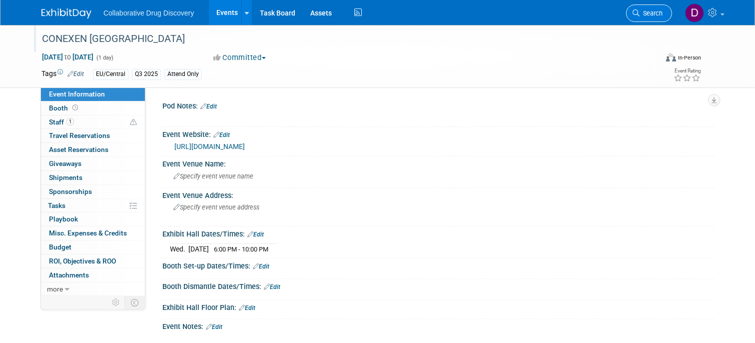
click at [650, 17] on link "Search" at bounding box center [649, 12] width 46 height 17
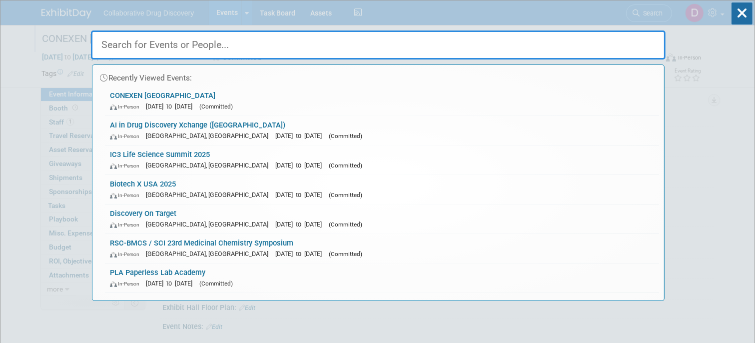
click at [130, 50] on input "text" at bounding box center [378, 44] width 575 height 29
paste input "Drug Discovery in [GEOGRAPHIC_DATA] - ELRIG's Scottish Forum"
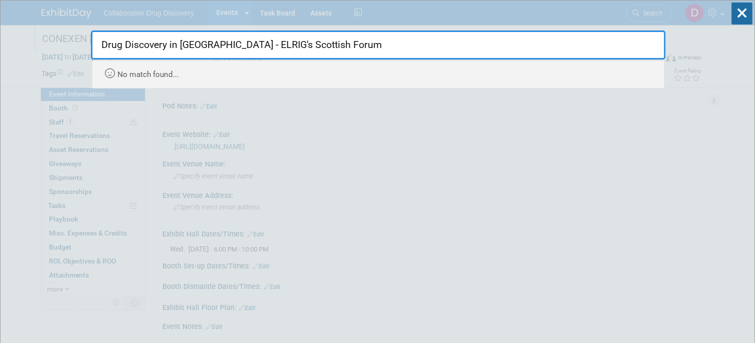
drag, startPoint x: 359, startPoint y: 43, endPoint x: 221, endPoint y: 48, distance: 137.6
click at [221, 48] on input "Drug Discovery in [GEOGRAPHIC_DATA] - ELRIG's Scottish Forum" at bounding box center [378, 44] width 575 height 29
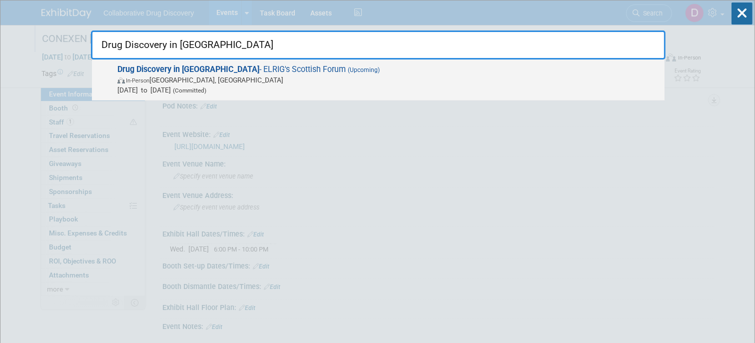
type input "Drug Discovery in Scotland"
click at [213, 75] on span "In-Person Glasgow, United Kingdom" at bounding box center [388, 80] width 542 height 10
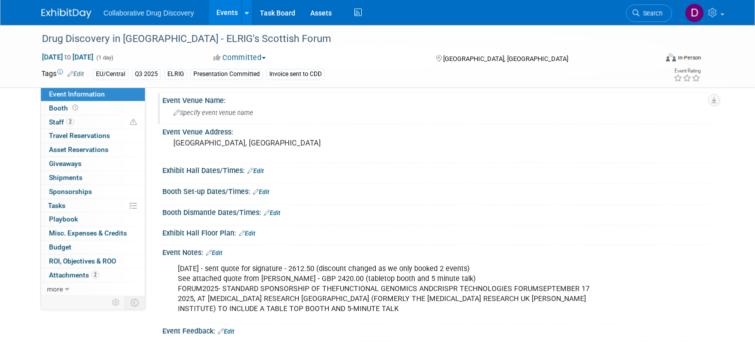
scroll to position [217, 0]
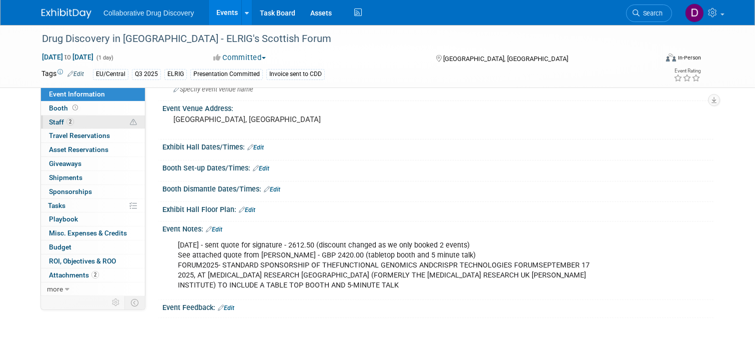
click at [93, 120] on link "2 Staff 2" at bounding box center [93, 121] width 104 height 13
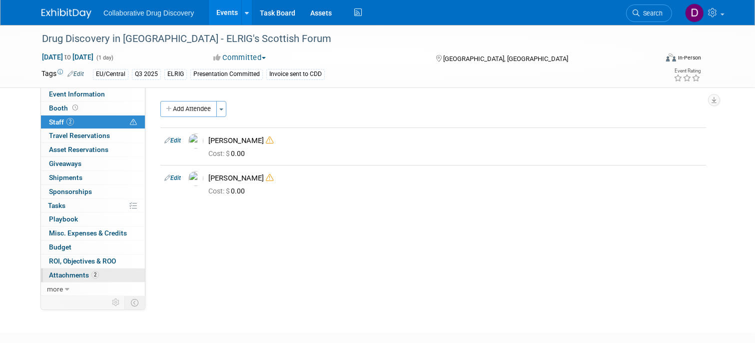
click at [94, 277] on span "Attachments 2" at bounding box center [74, 275] width 50 height 8
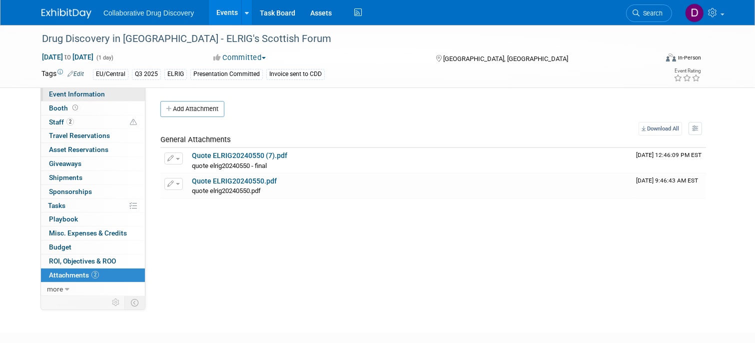
click at [101, 95] on span "Event Information" at bounding box center [77, 94] width 56 height 8
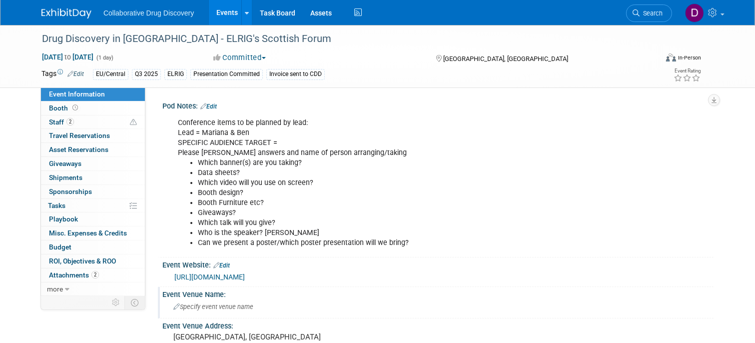
scroll to position [39, 0]
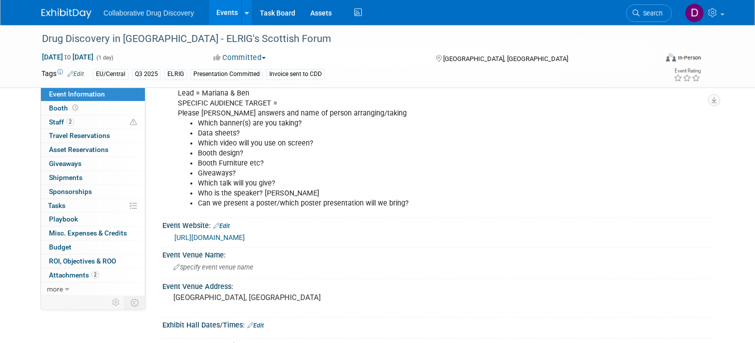
click at [245, 234] on link "[URL][DOMAIN_NAME]" at bounding box center [209, 237] width 70 height 8
click at [165, 34] on div "Drug Discovery in [GEOGRAPHIC_DATA] - ELRIG's Scottish Forum" at bounding box center [341, 39] width 607 height 18
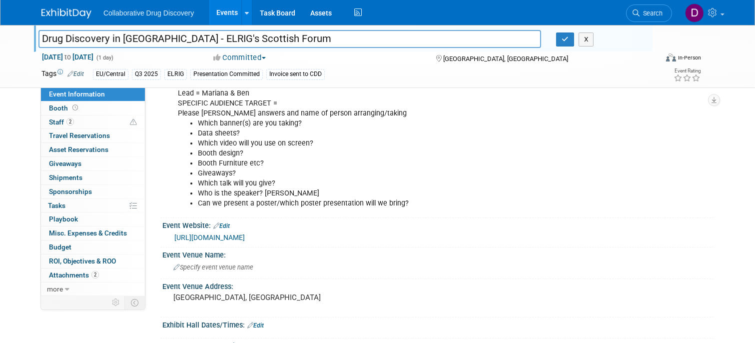
click at [165, 34] on input "Drug Discovery in [GEOGRAPHIC_DATA] - ELRIG's Scottish Forum" at bounding box center [289, 38] width 503 height 17
click at [249, 37] on input "Drug Discovery in [GEOGRAPHIC_DATA] - ELRIG's Scottish Forum" at bounding box center [289, 38] width 503 height 17
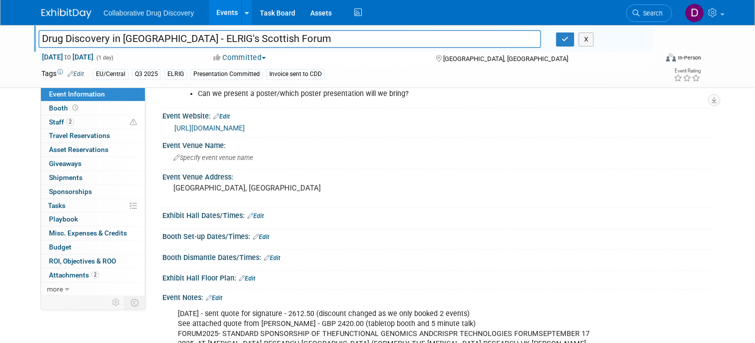
scroll to position [77, 0]
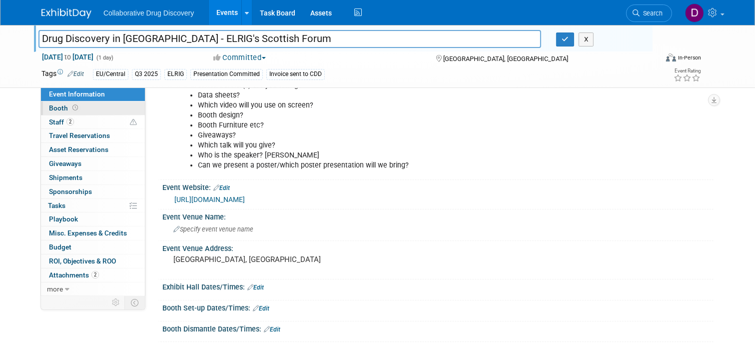
click at [71, 102] on link "Booth" at bounding box center [93, 107] width 104 height 13
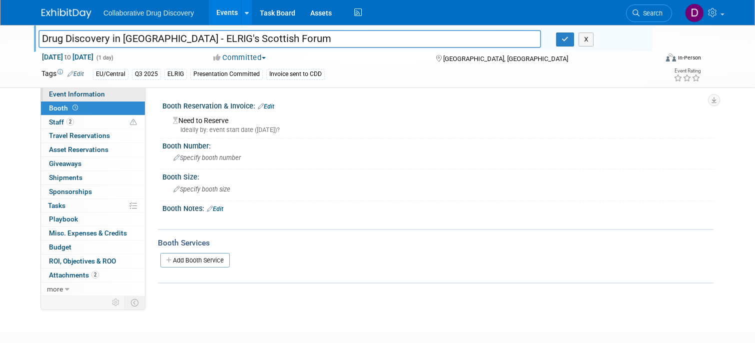
click at [72, 94] on span "Event Information" at bounding box center [77, 94] width 56 height 8
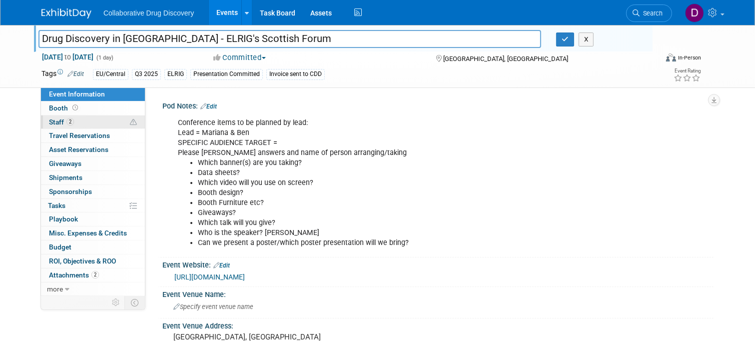
click at [60, 119] on span "Staff 2" at bounding box center [61, 122] width 25 height 8
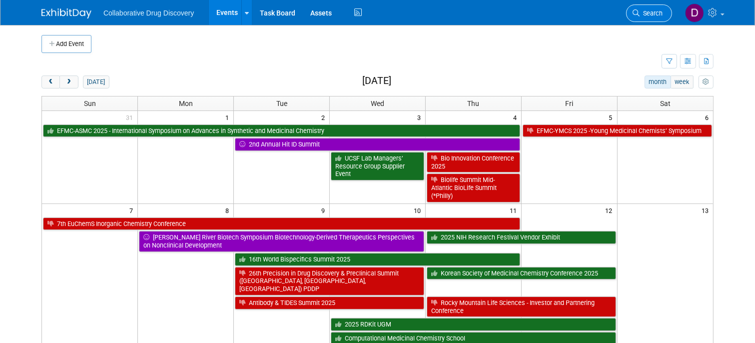
click at [666, 14] on link "Search" at bounding box center [649, 12] width 46 height 17
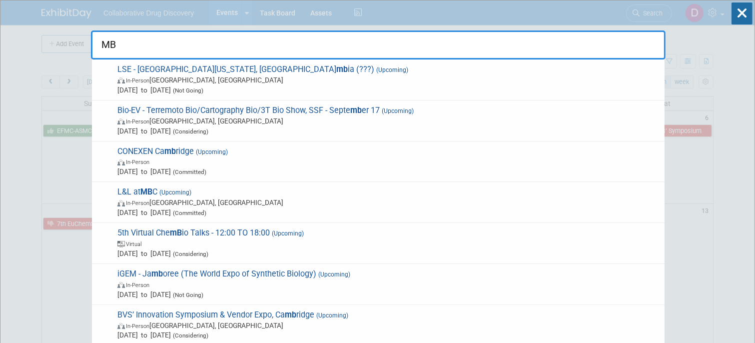
type input "MBC"
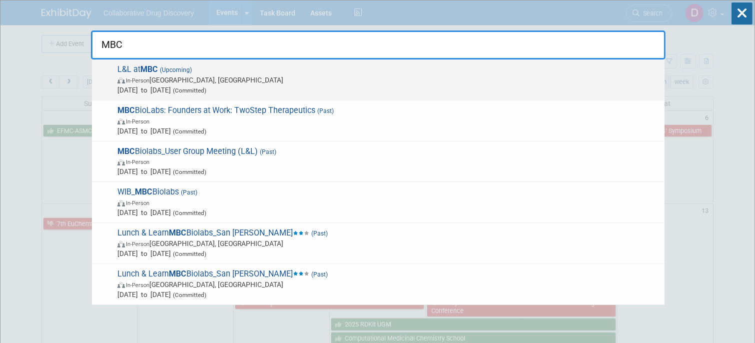
click at [246, 82] on span "In-Person San Carlos, CA" at bounding box center [388, 80] width 542 height 10
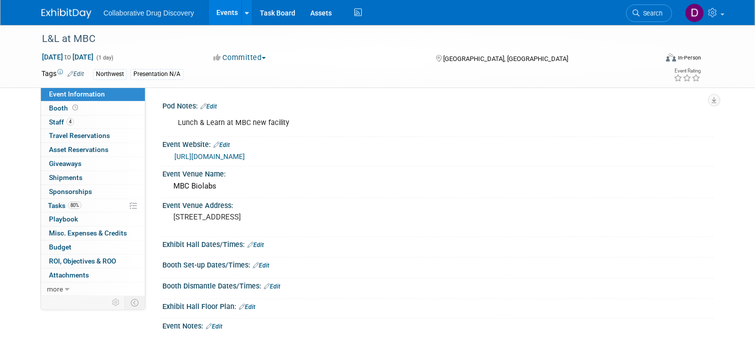
click at [215, 156] on link "[URL][DOMAIN_NAME]" at bounding box center [209, 156] width 70 height 8
